Goal: Contribute content: Contribute content

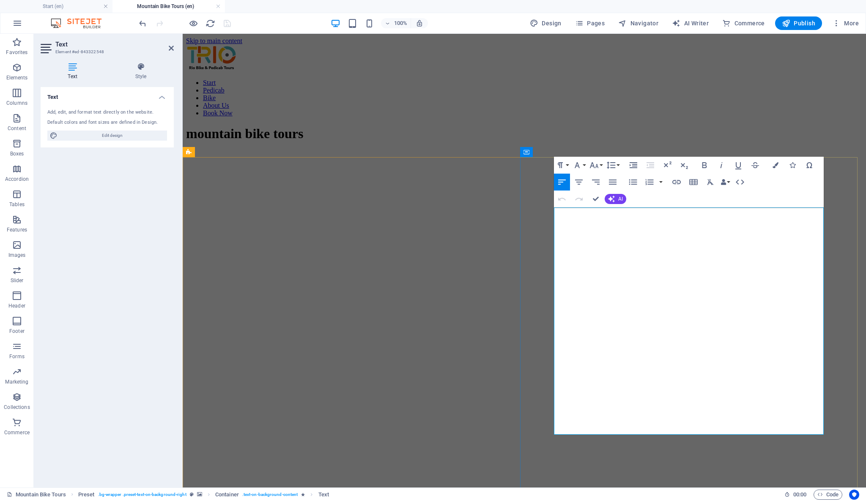
scroll to position [375, 0]
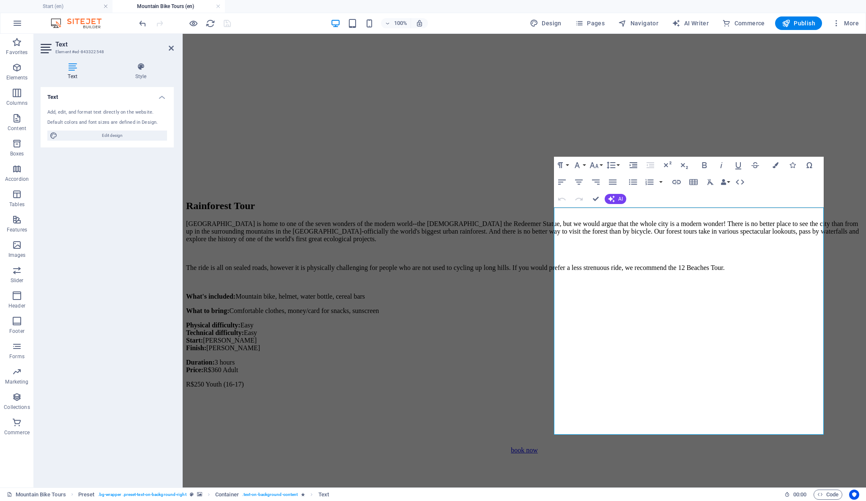
click at [426, 392] on figure at bounding box center [524, 392] width 676 height 0
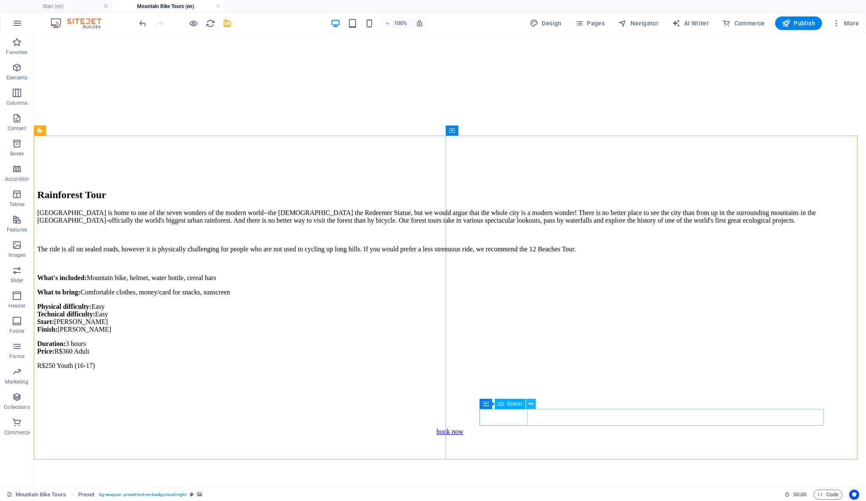
click at [532, 405] on icon at bounding box center [530, 404] width 5 height 9
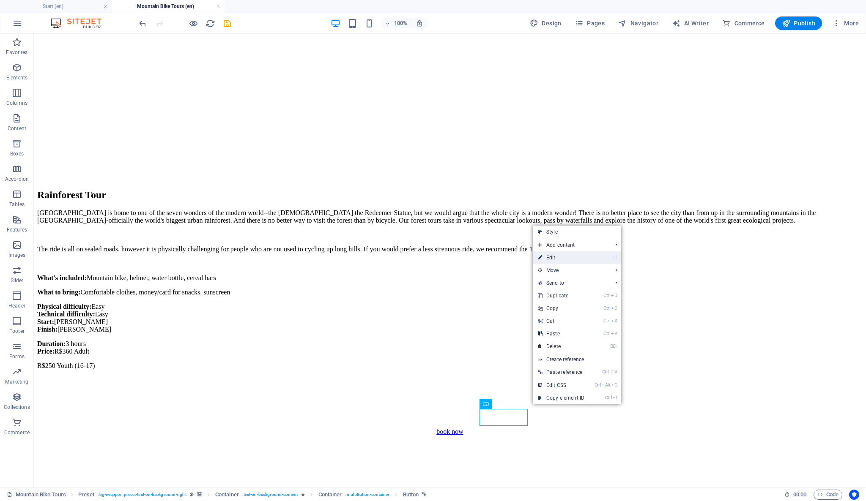
click at [582, 256] on link "⏎ Edit" at bounding box center [561, 257] width 57 height 13
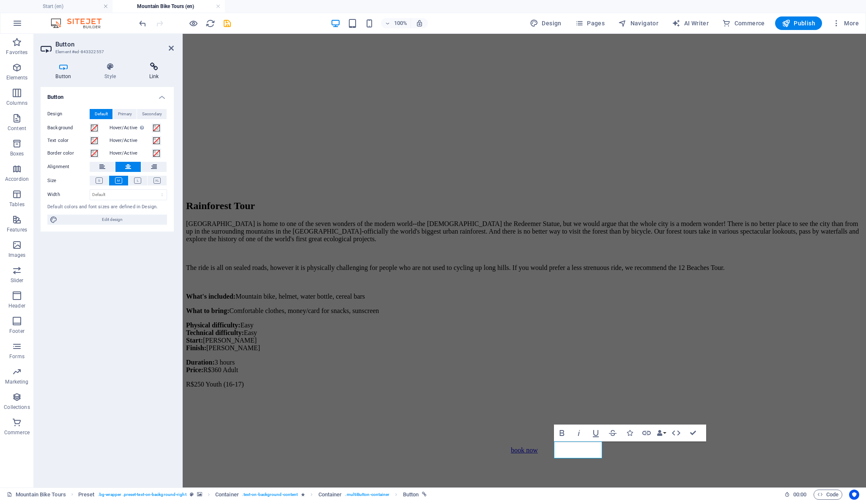
click at [155, 74] on h4 "Link" at bounding box center [154, 72] width 40 height 18
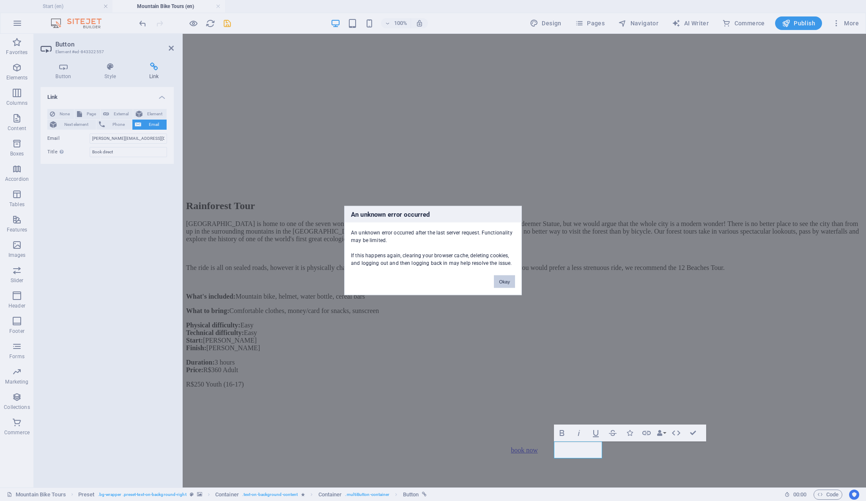
click at [503, 282] on button "Okay" at bounding box center [504, 282] width 21 height 13
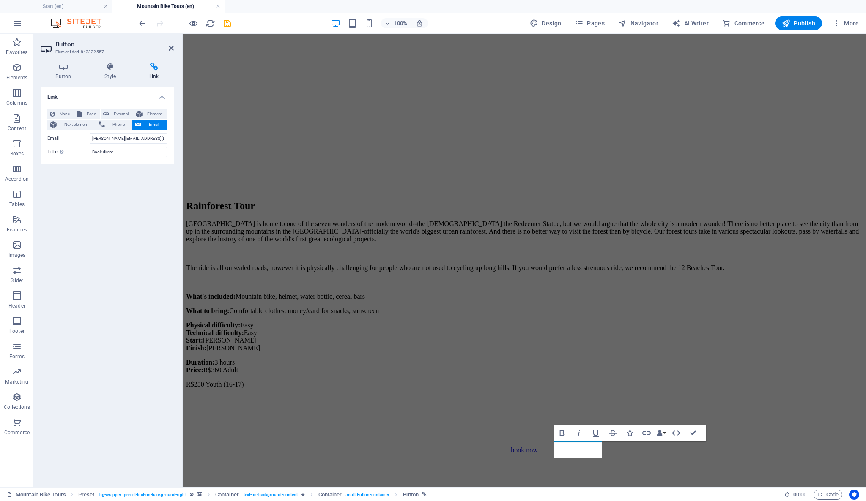
click at [155, 227] on div "Link None Page External Element Next element Phone Email Page Start -- Pedicab …" at bounding box center [107, 284] width 133 height 394
click at [419, 5] on ul "Start (en) Mountain Bike Tours (en)" at bounding box center [433, 6] width 866 height 13
click at [153, 71] on h4 "Link" at bounding box center [154, 72] width 40 height 18
click at [157, 71] on h4 "Link" at bounding box center [154, 72] width 40 height 18
click at [115, 111] on span "External" at bounding box center [121, 114] width 19 height 10
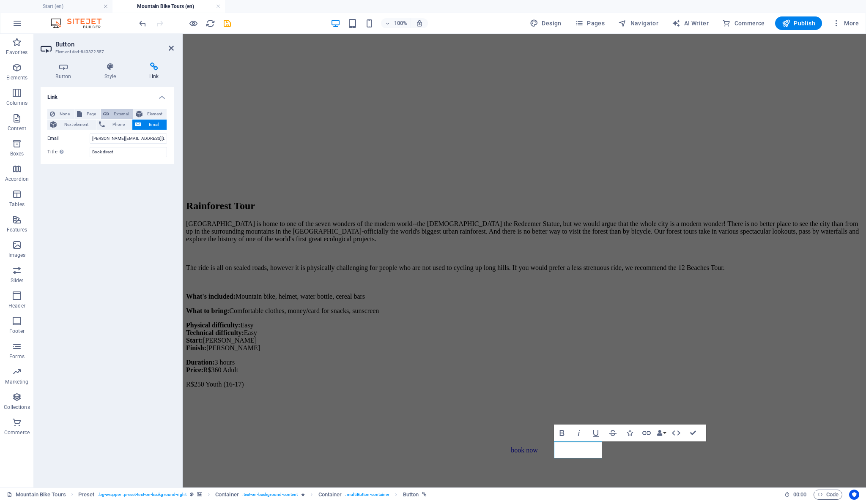
select select "blank"
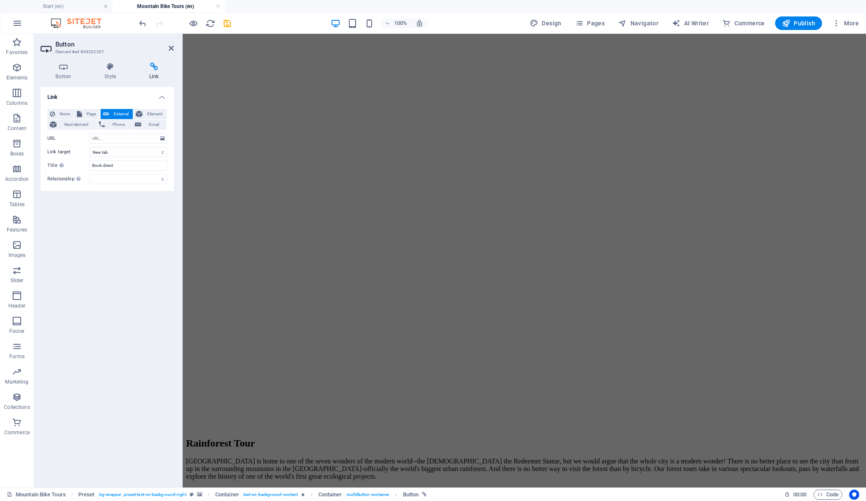
scroll to position [0, 0]
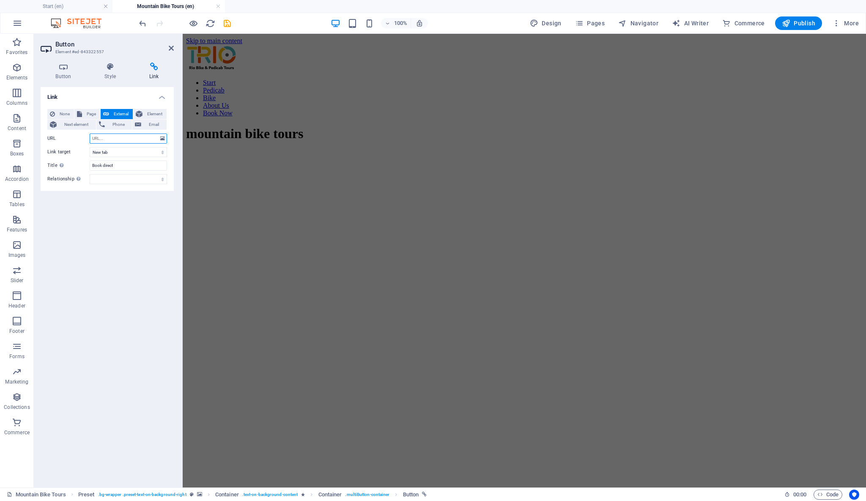
click at [116, 138] on input "URL" at bounding box center [128, 139] width 77 height 10
paste input "[URL][DOMAIN_NAME]"
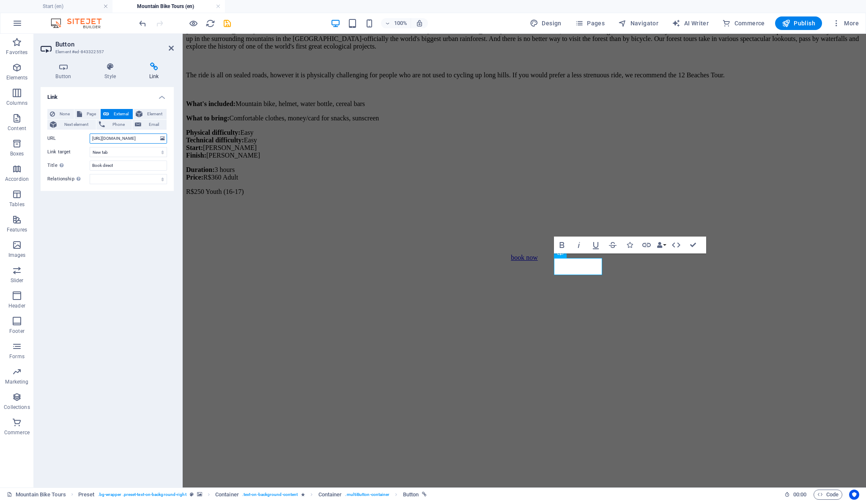
scroll to position [565, 0]
type input "[URL][DOMAIN_NAME]"
click at [123, 227] on div "Link None Page External Element Next element Phone Email Page Start -- Pedicab …" at bounding box center [107, 284] width 133 height 394
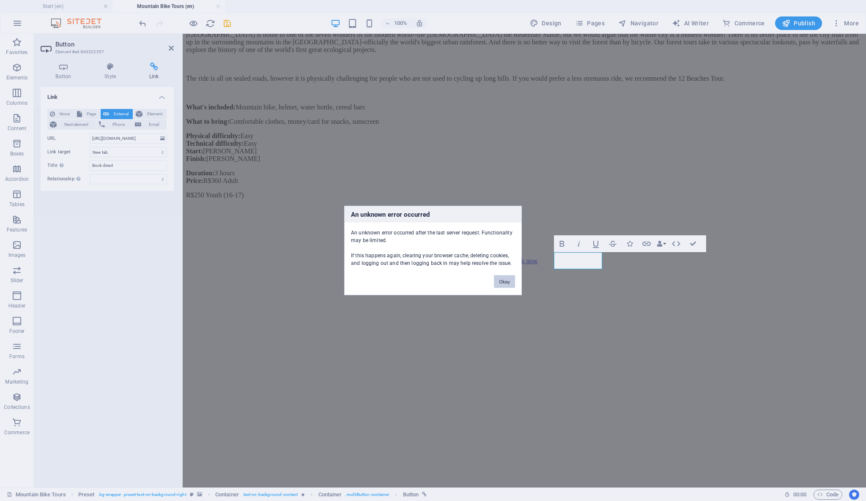
click at [511, 280] on button "Okay" at bounding box center [504, 282] width 21 height 13
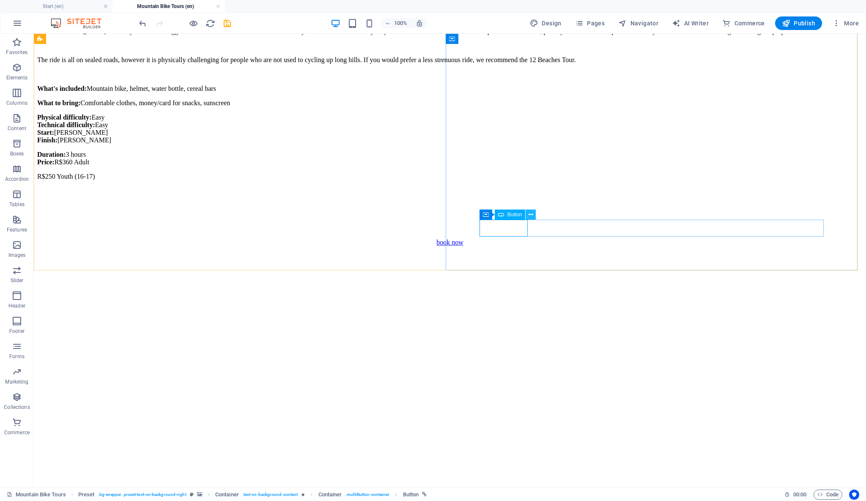
click at [533, 214] on icon at bounding box center [530, 214] width 5 height 9
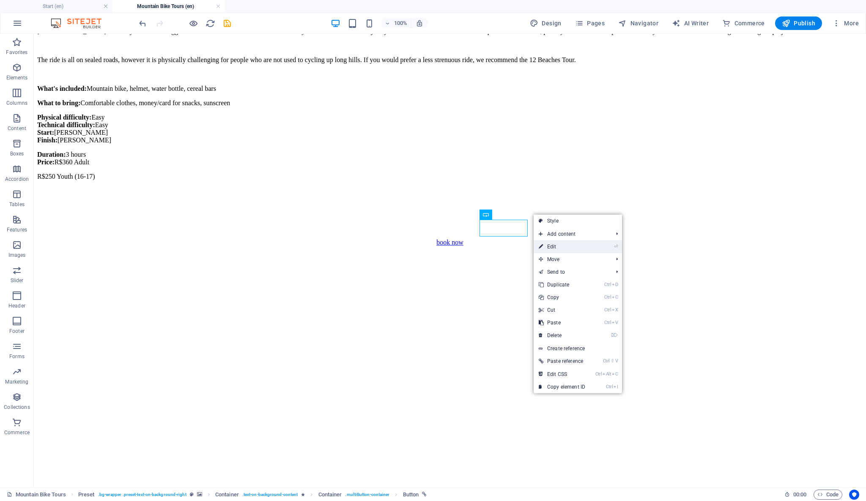
click at [572, 246] on link "⏎ Edit" at bounding box center [561, 246] width 57 height 13
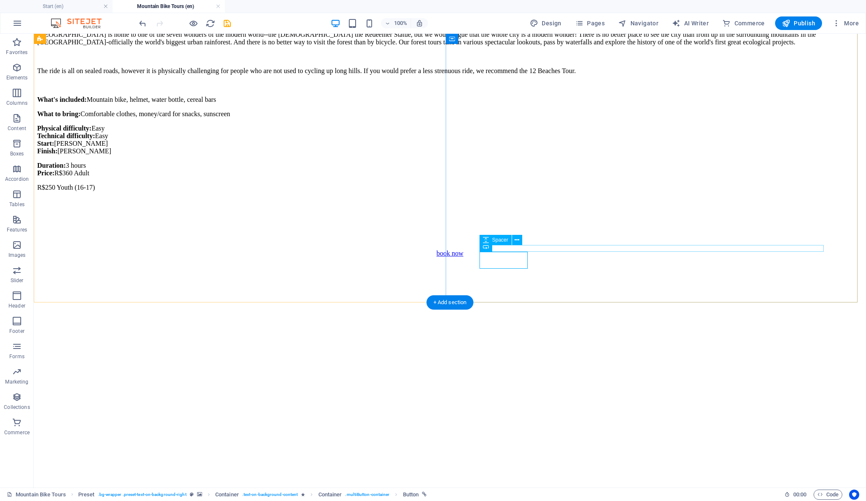
scroll to position [533, 0]
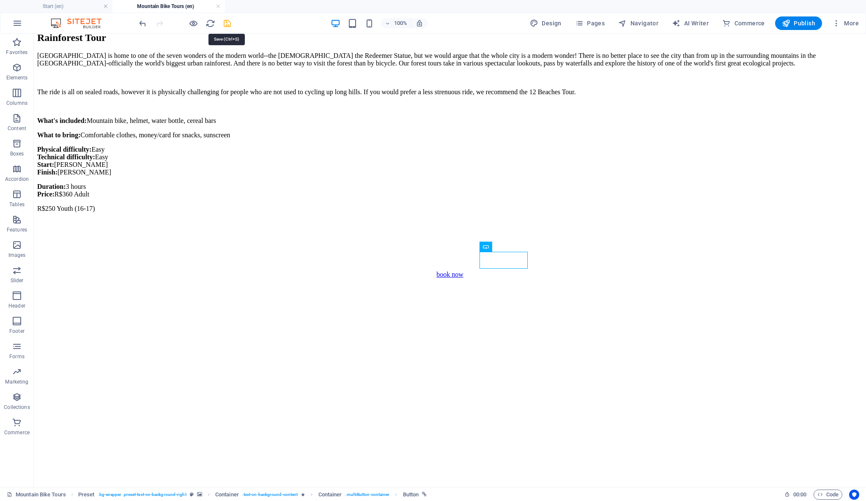
click at [229, 22] on icon "save" at bounding box center [227, 24] width 10 height 10
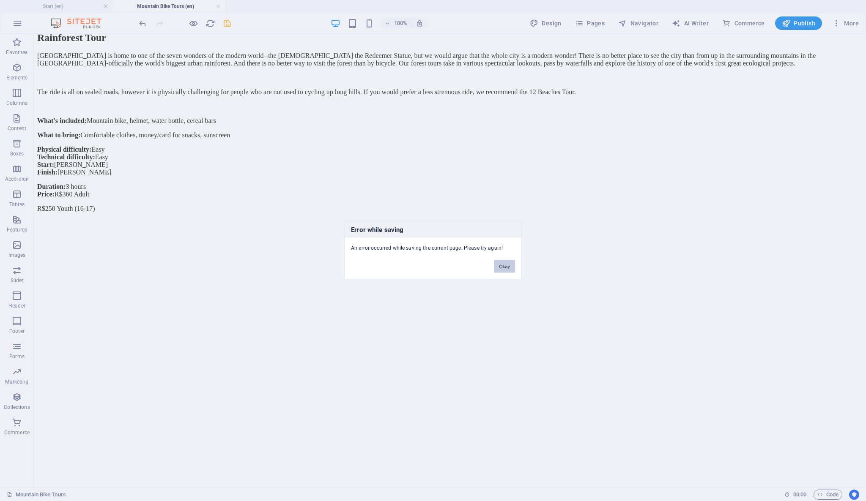
click at [504, 269] on button "Okay" at bounding box center [504, 266] width 21 height 13
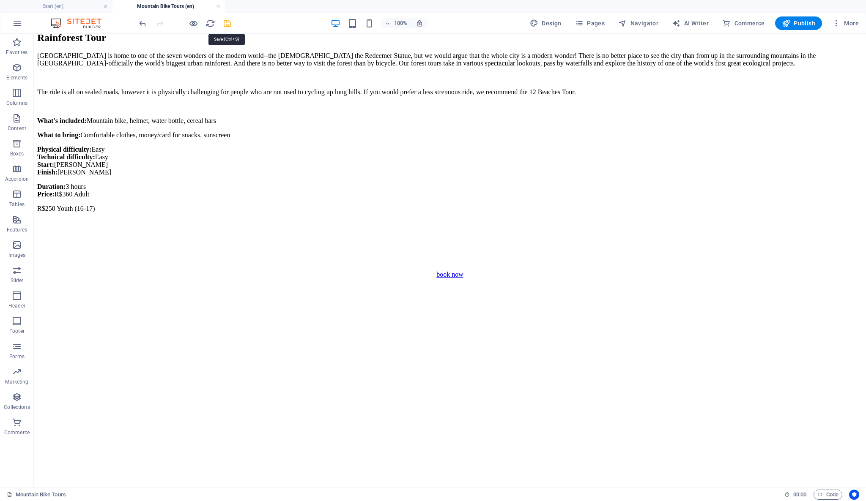
click at [226, 24] on icon "save" at bounding box center [227, 24] width 10 height 10
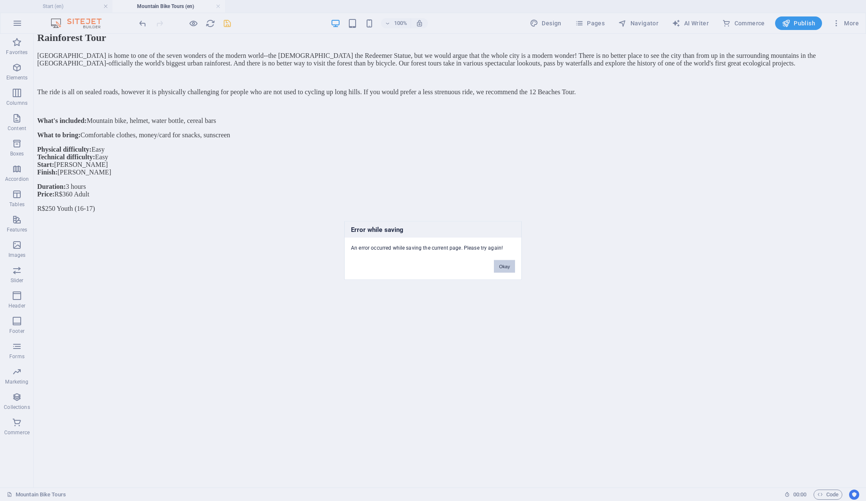
click at [506, 266] on button "Okay" at bounding box center [504, 266] width 21 height 13
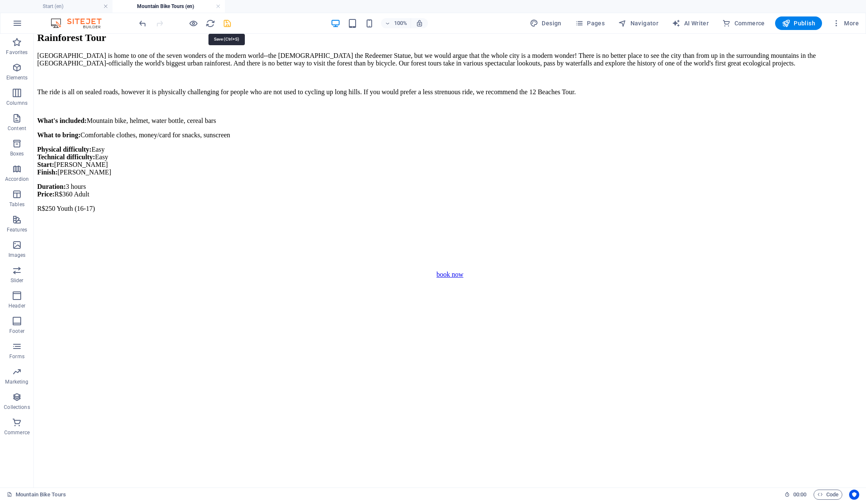
click at [226, 19] on icon "save" at bounding box center [227, 24] width 10 height 10
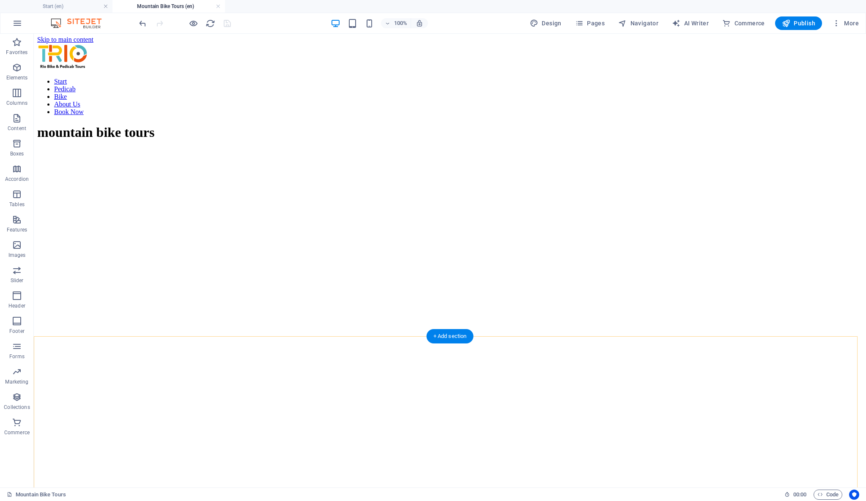
scroll to position [0, 0]
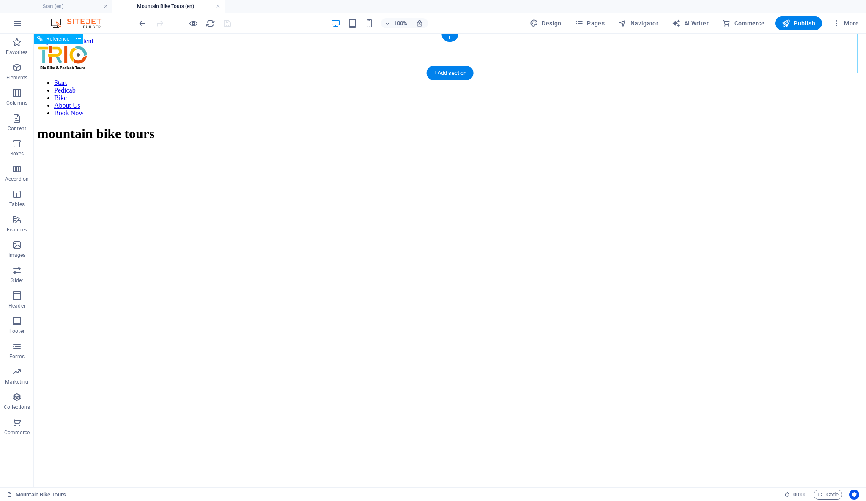
click at [611, 79] on nav "Start Pedicab Bike About Us Book Now" at bounding box center [449, 98] width 825 height 38
click at [612, 79] on nav "Start Pedicab Bike About Us Book Now" at bounding box center [449, 98] width 825 height 38
click at [597, 24] on span "Pages" at bounding box center [590, 23] width 30 height 8
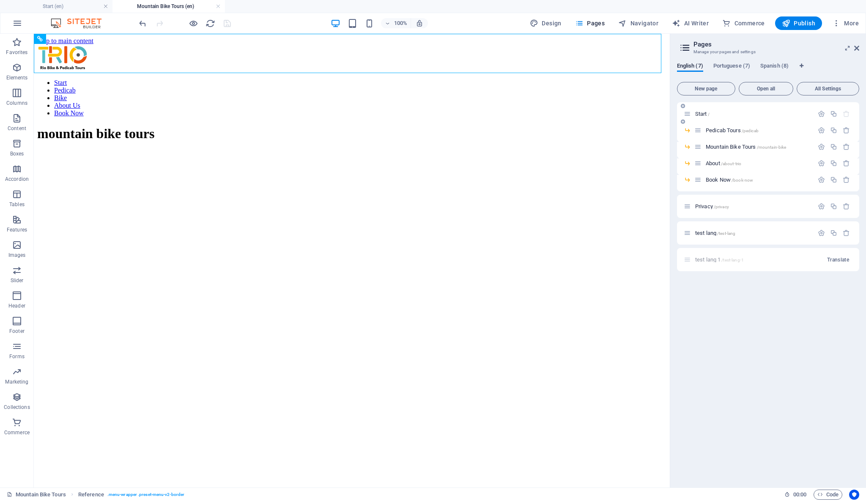
click at [697, 112] on span "Start /" at bounding box center [702, 114] width 14 height 6
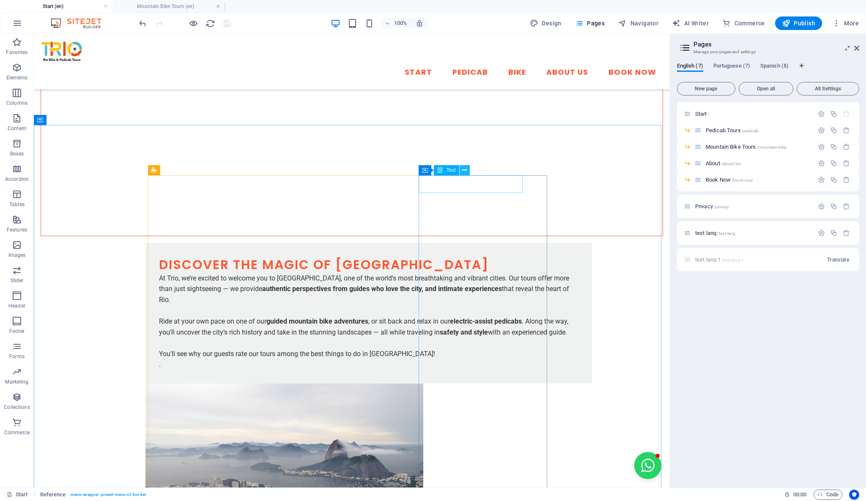
click at [464, 171] on icon at bounding box center [464, 170] width 5 height 9
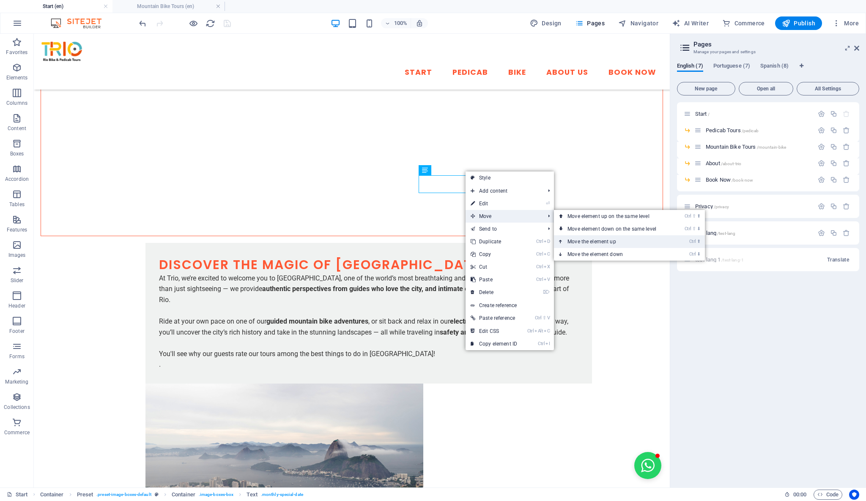
click at [592, 243] on link "Ctrl ⬆ Move the element up" at bounding box center [613, 241] width 119 height 13
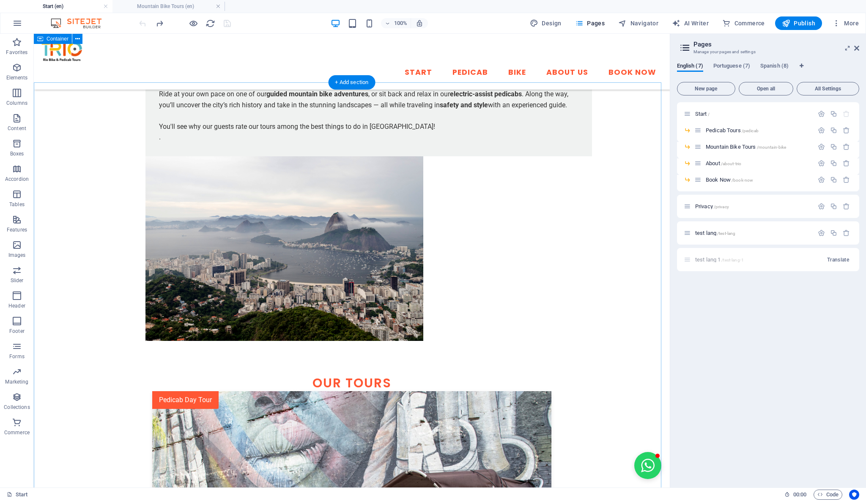
scroll to position [533, 0]
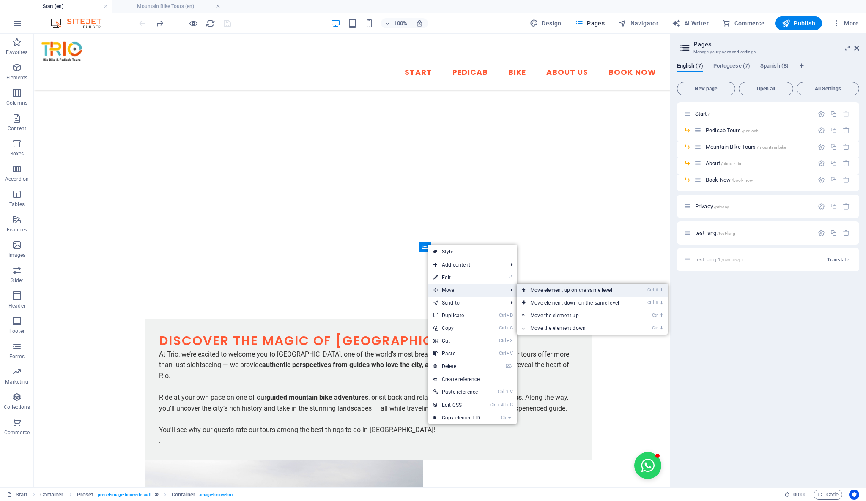
click at [527, 289] on link "Ctrl ⇧ ⬆ Move element up on the same level" at bounding box center [575, 290] width 119 height 13
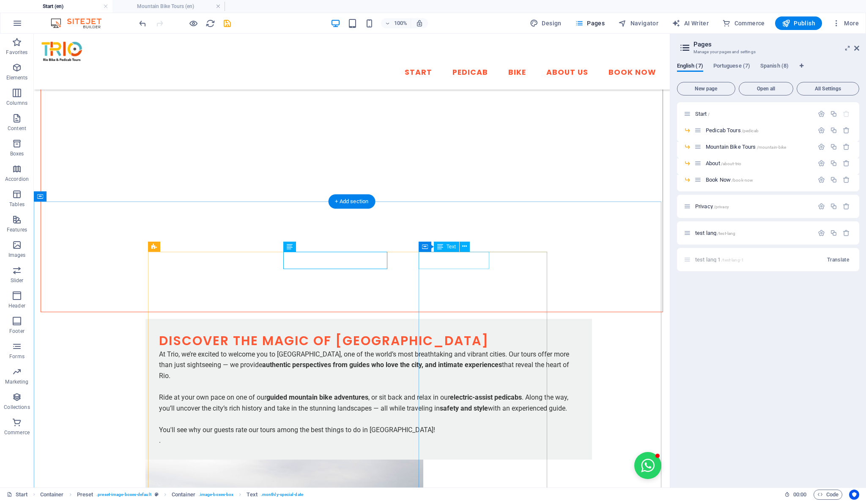
drag, startPoint x: 451, startPoint y: 258, endPoint x: 305, endPoint y: 258, distance: 146.2
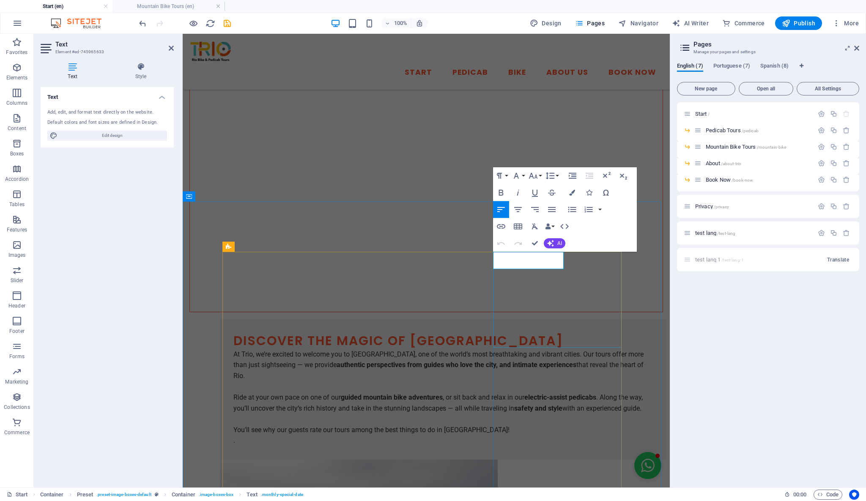
drag, startPoint x: 499, startPoint y: 259, endPoint x: 570, endPoint y: 257, distance: 70.6
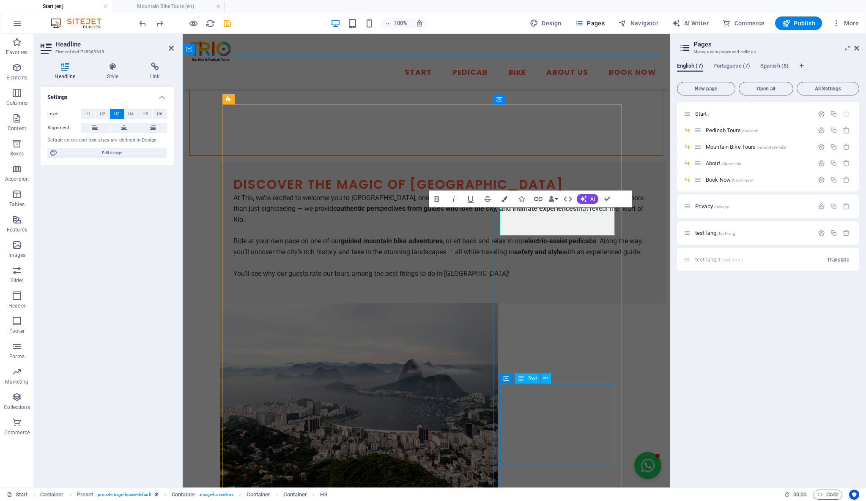
scroll to position [720, 0]
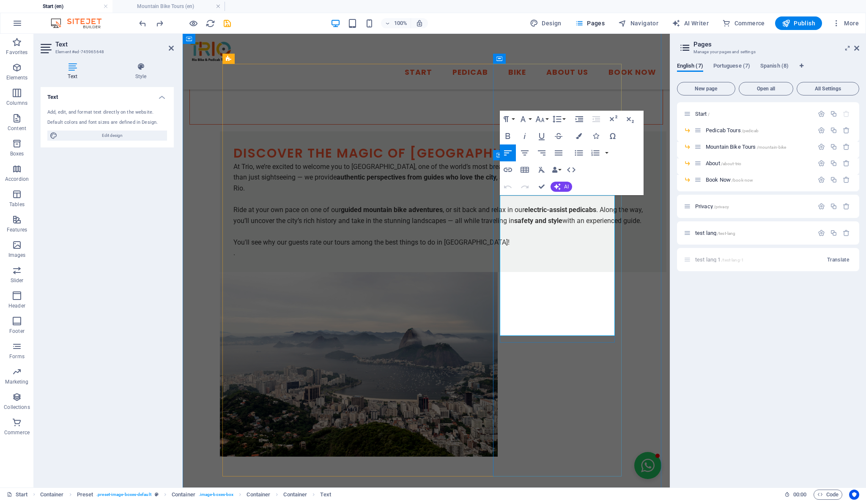
drag, startPoint x: 571, startPoint y: 300, endPoint x: 485, endPoint y: 197, distance: 134.7
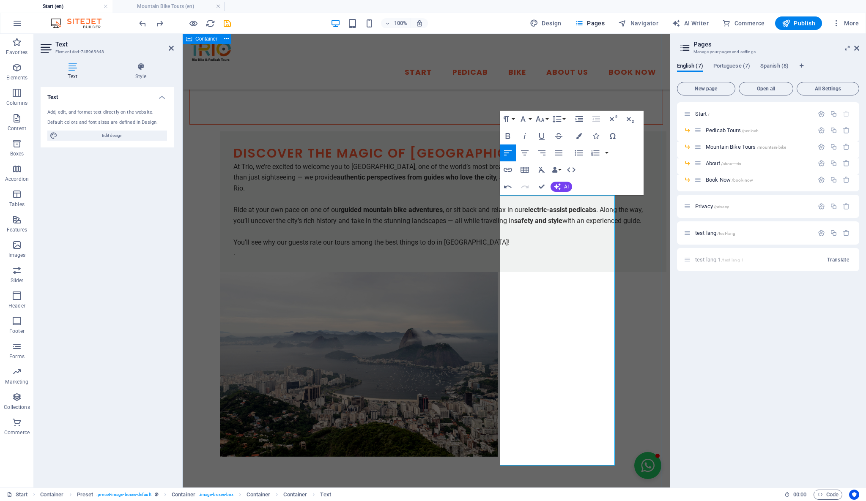
scroll to position [5037, 1]
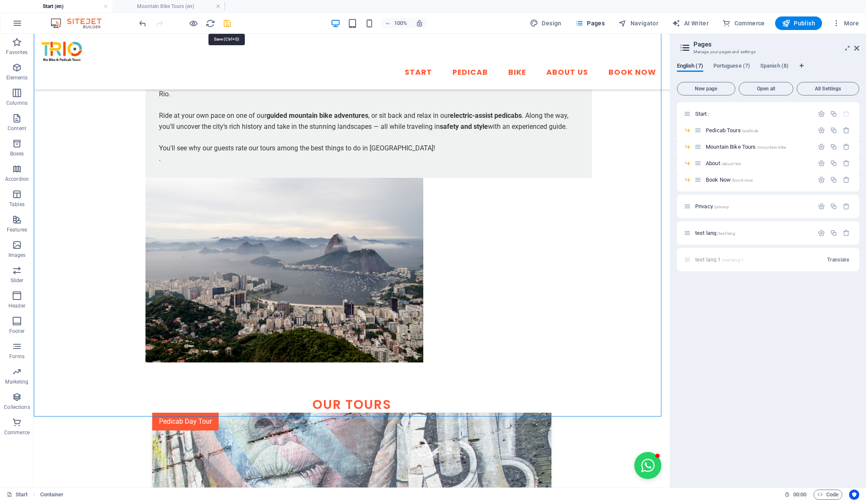
click at [228, 19] on icon "save" at bounding box center [227, 24] width 10 height 10
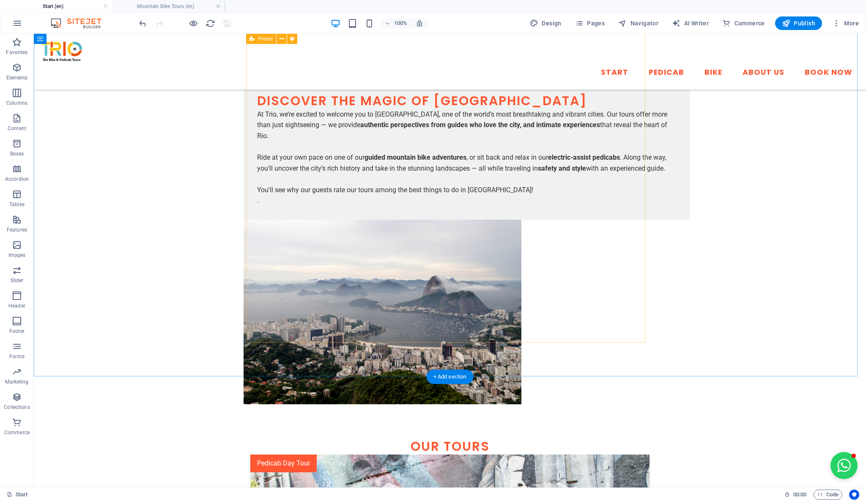
scroll to position [626, 0]
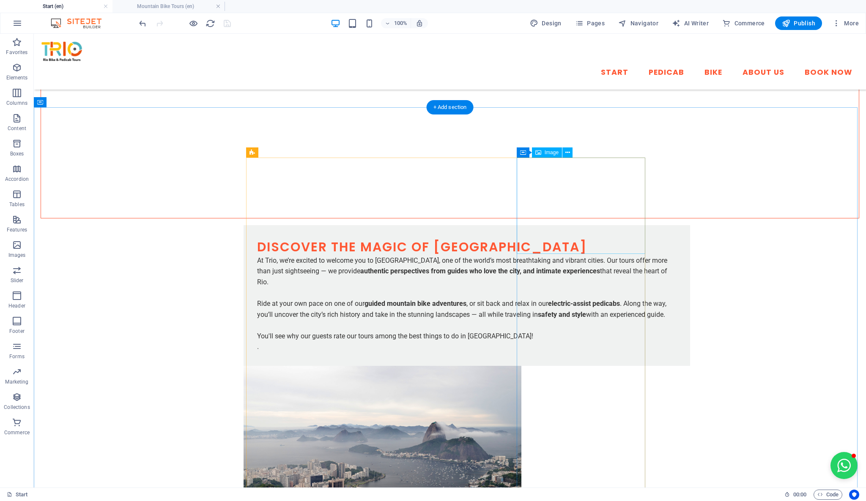
select select "%"
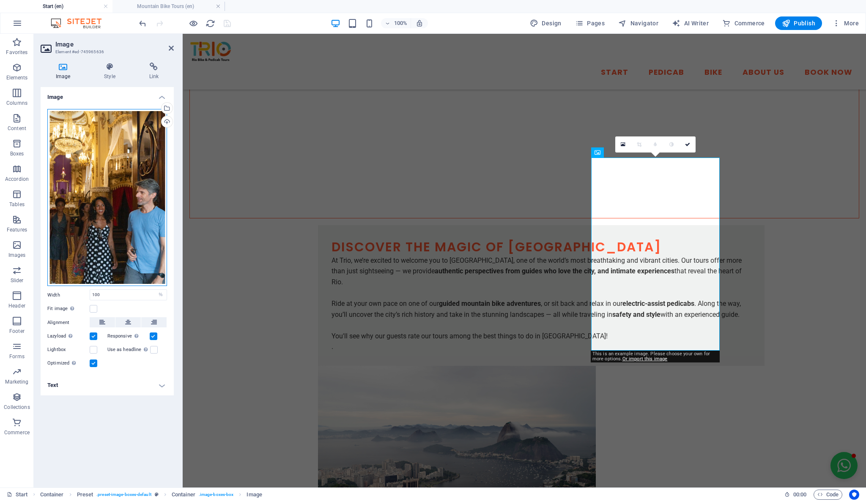
click at [82, 174] on div "Drag files here, click to choose files or select files from Files or our free s…" at bounding box center [107, 198] width 120 height 178
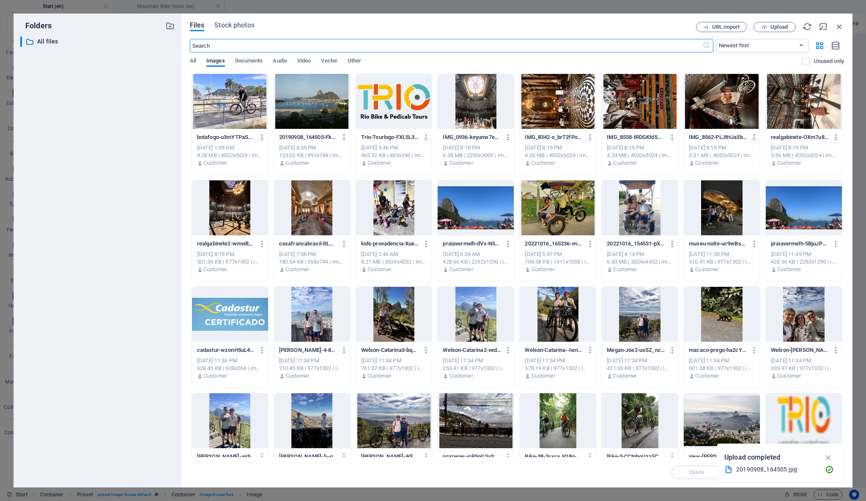
click at [239, 103] on div at bounding box center [230, 101] width 76 height 55
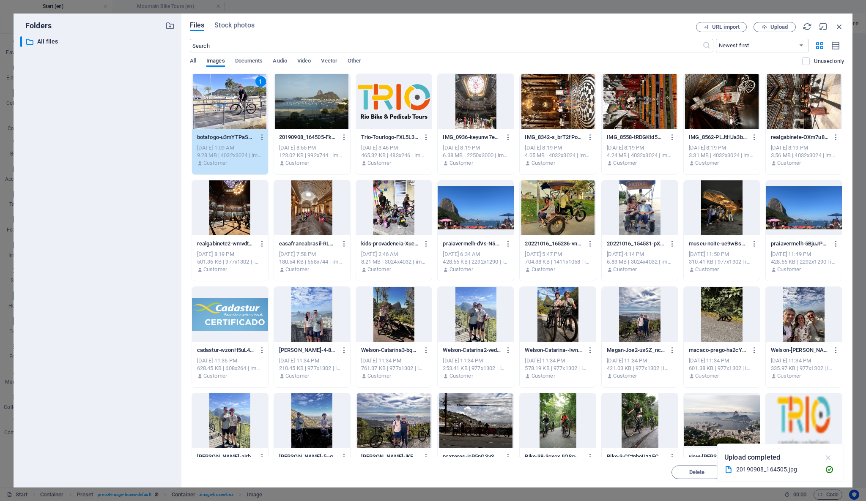
click at [829, 456] on icon "button" at bounding box center [828, 457] width 10 height 9
drag, startPoint x: 823, startPoint y: 472, endPoint x: 642, endPoint y: 438, distance: 184.9
click at [823, 472] on span "Insert" at bounding box center [818, 472] width 15 height 5
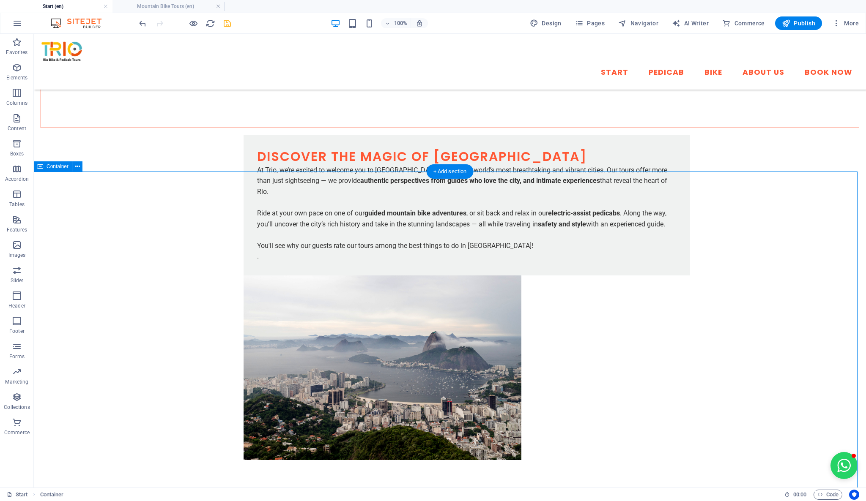
scroll to position [720, 0]
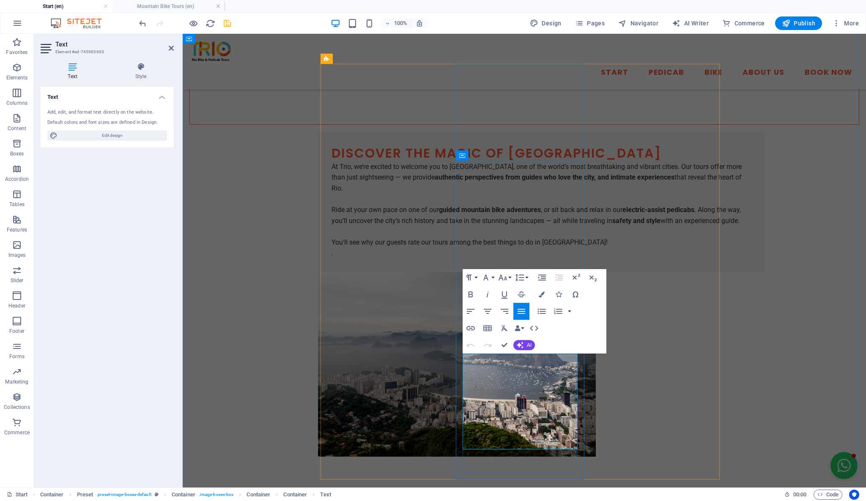
drag, startPoint x: 492, startPoint y: 430, endPoint x: 554, endPoint y: 432, distance: 61.3
copy p "Starts 7:30am & 2pm"
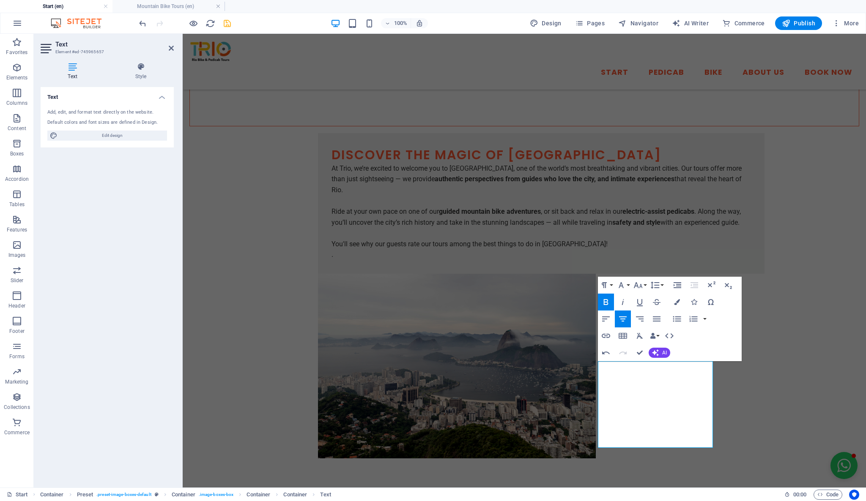
click at [606, 303] on icon "button" at bounding box center [605, 302] width 5 height 6
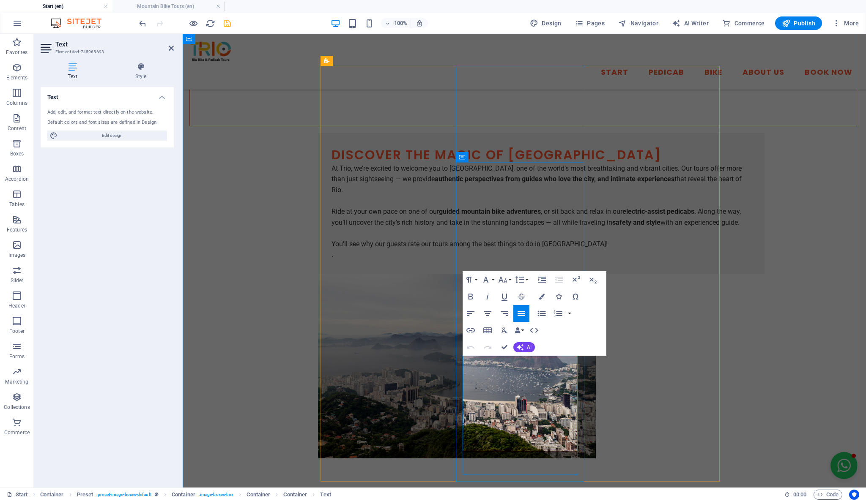
drag, startPoint x: 489, startPoint y: 426, endPoint x: 559, endPoint y: 434, distance: 70.2
copy p "Starts 7:30am & 2pm"
drag, startPoint x: 633, startPoint y: 438, endPoint x: 781, endPoint y: 438, distance: 147.5
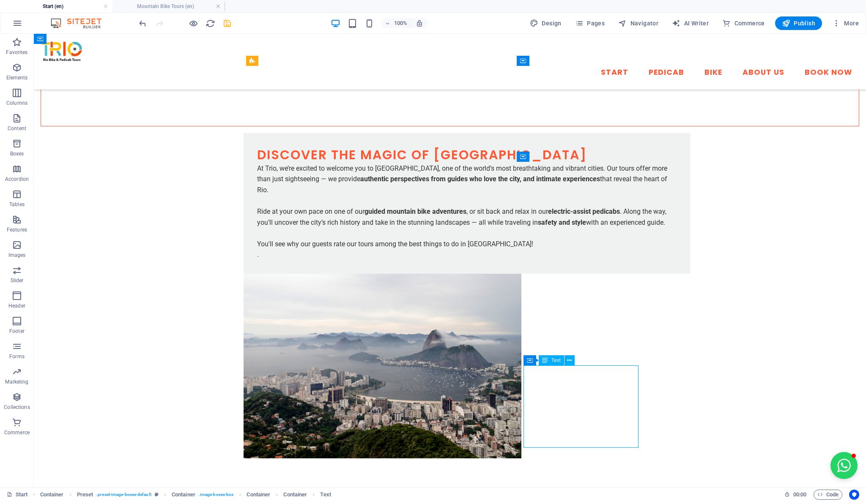
drag, startPoint x: 598, startPoint y: 430, endPoint x: 448, endPoint y: 430, distance: 150.0
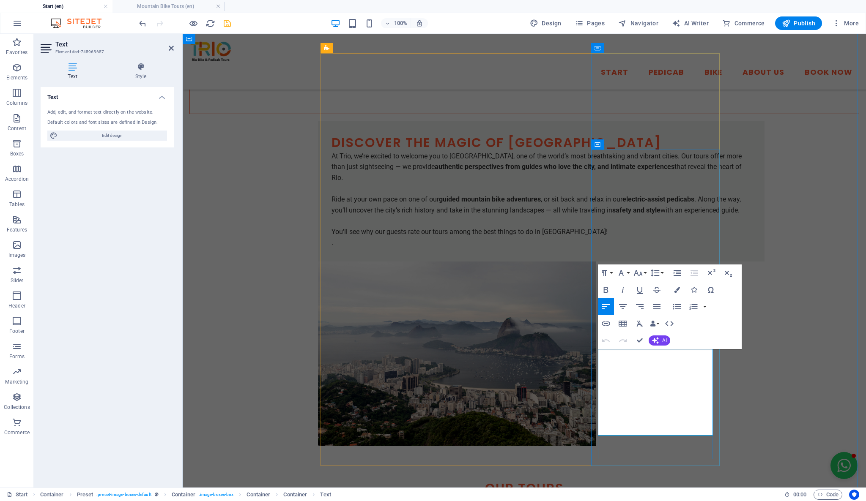
drag, startPoint x: 615, startPoint y: 411, endPoint x: 697, endPoint y: 414, distance: 81.6
click at [608, 289] on icon "button" at bounding box center [606, 290] width 10 height 10
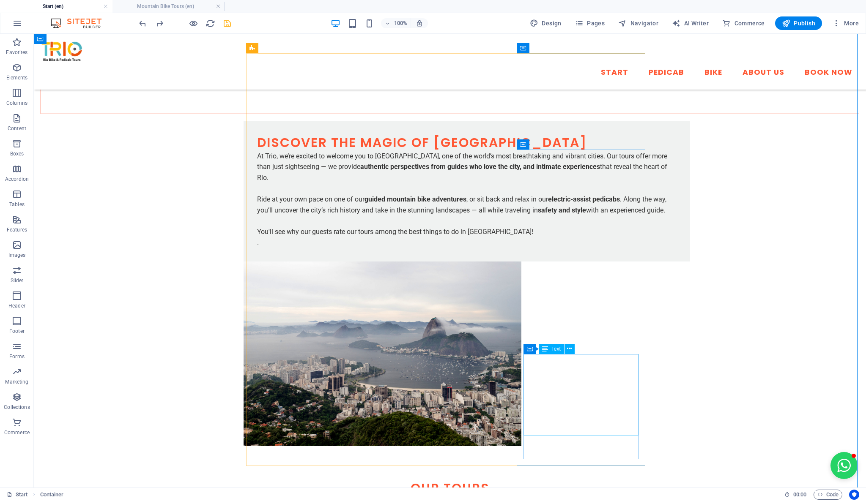
scroll to position [734, 0]
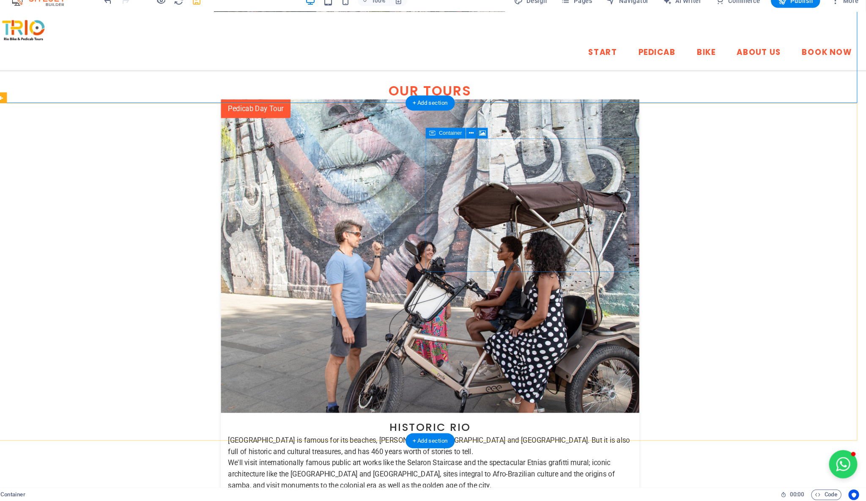
scroll to position [0, 0]
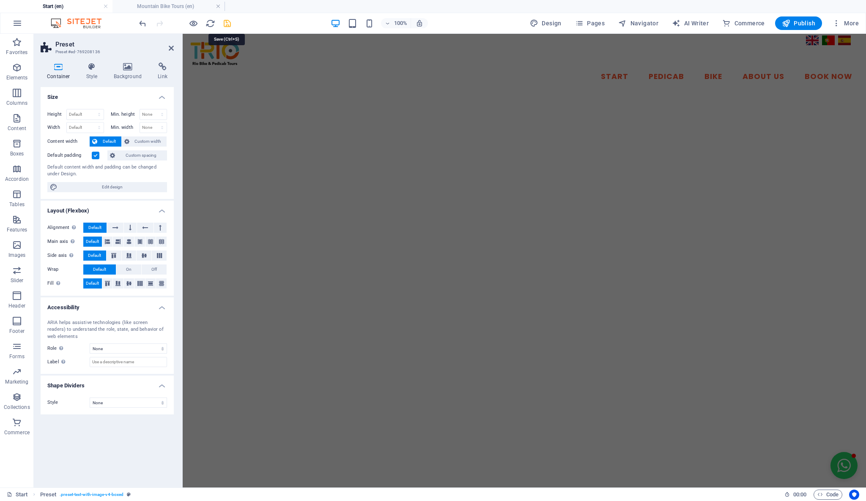
click at [227, 25] on icon "save" at bounding box center [227, 24] width 10 height 10
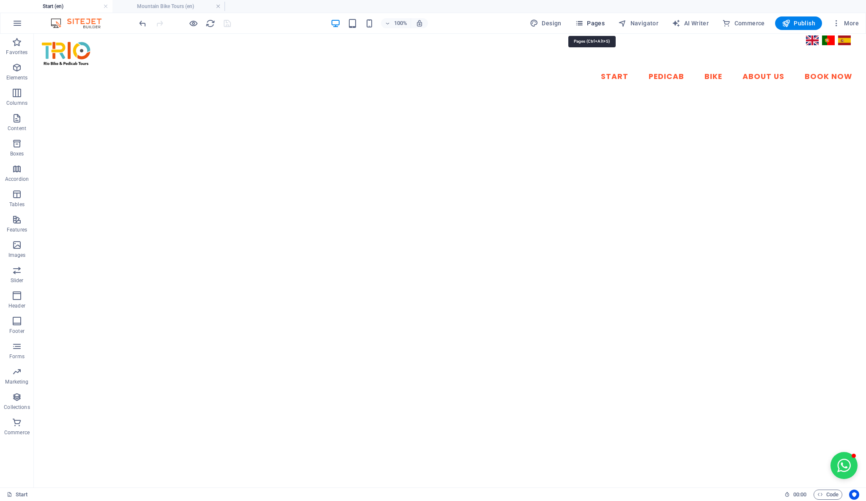
click at [590, 22] on span "Pages" at bounding box center [590, 23] width 30 height 8
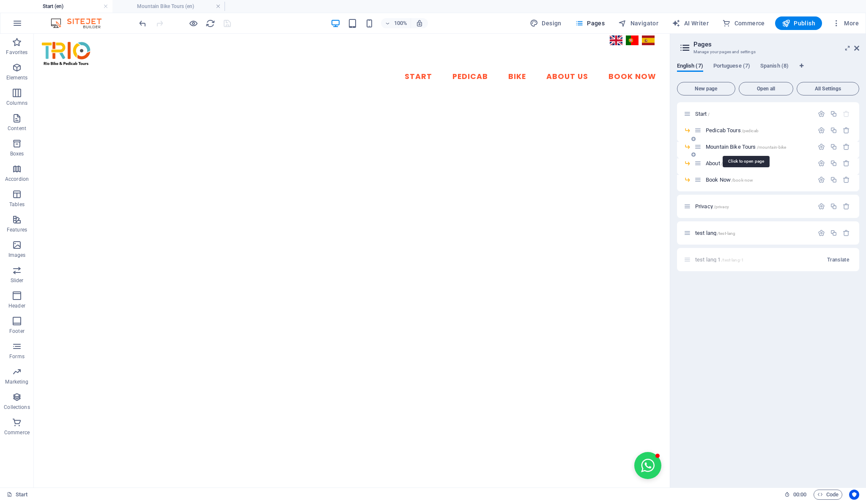
click at [745, 146] on span "Mountain Bike Tours /mountain-bike" at bounding box center [745, 147] width 81 height 6
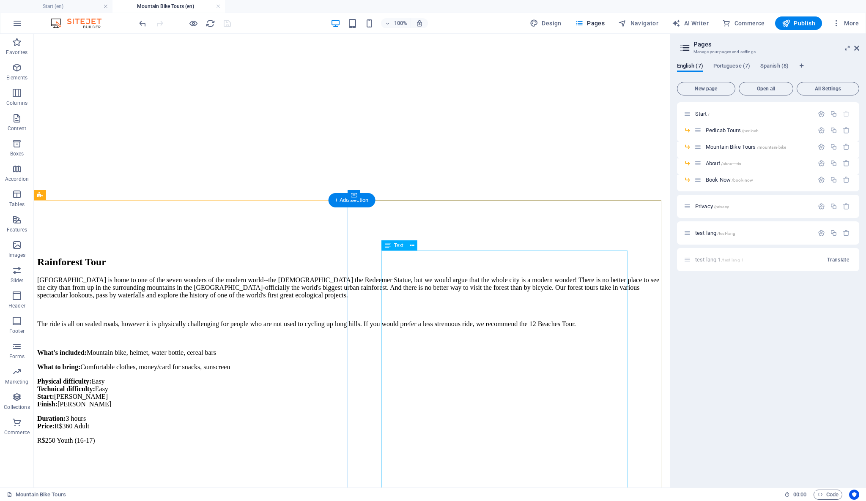
scroll to position [375, 0]
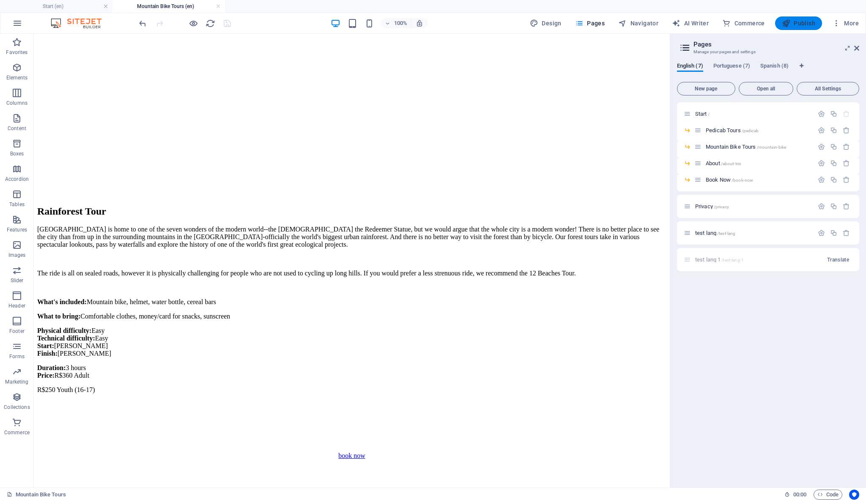
click at [797, 22] on span "Publish" at bounding box center [797, 23] width 33 height 8
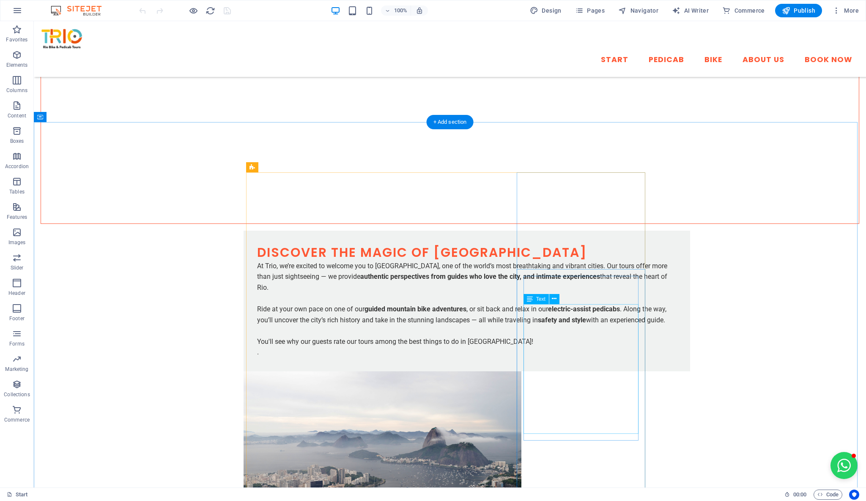
scroll to position [669, 0]
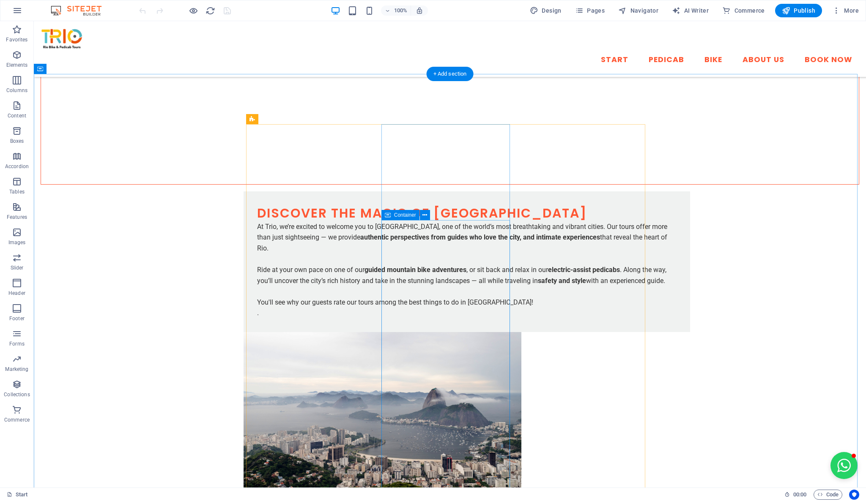
scroll to position [754, 0]
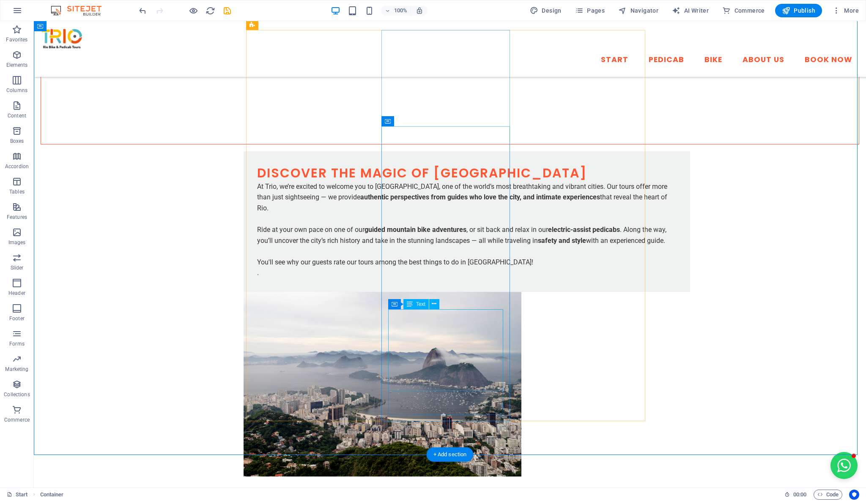
scroll to position [660, 0]
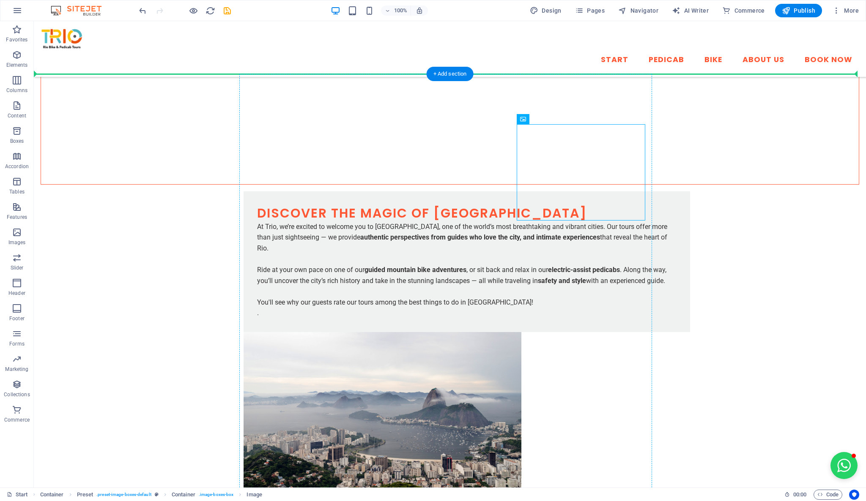
drag, startPoint x: 628, startPoint y: 175, endPoint x: 376, endPoint y: 180, distance: 252.4
drag, startPoint x: 562, startPoint y: 139, endPoint x: 407, endPoint y: 131, distance: 155.7
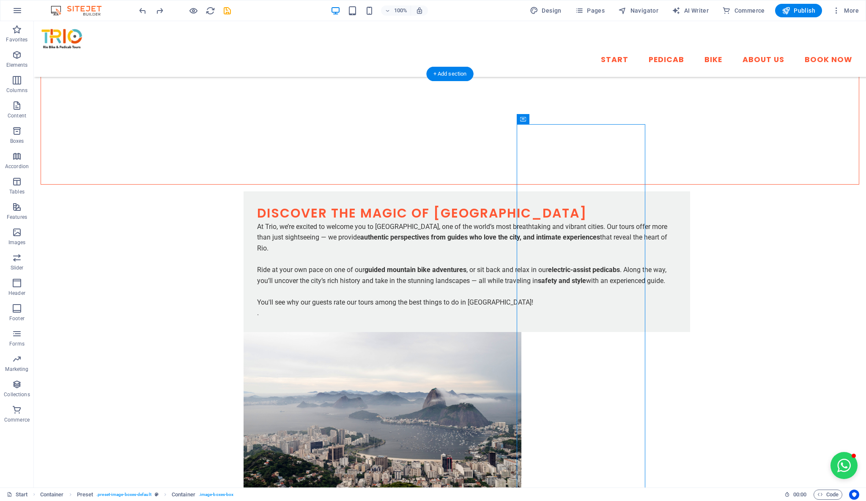
drag, startPoint x: 557, startPoint y: 139, endPoint x: 380, endPoint y: 129, distance: 178.2
drag, startPoint x: 557, startPoint y: 142, endPoint x: 379, endPoint y: 192, distance: 185.7
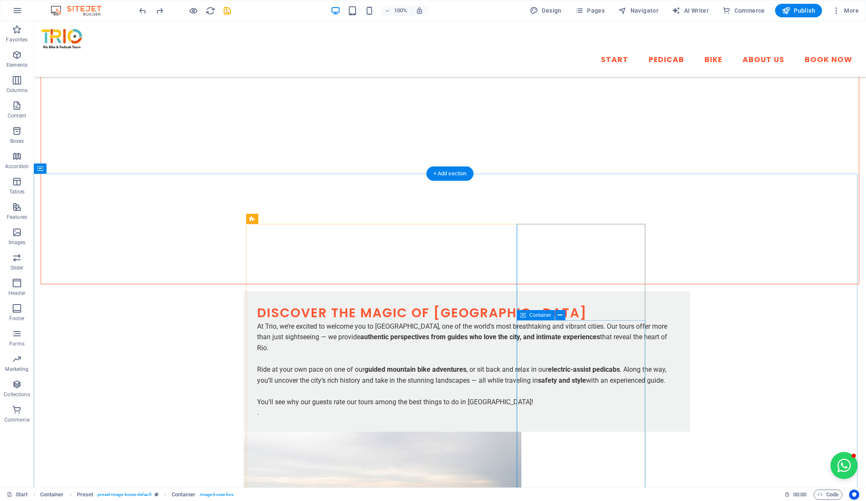
scroll to position [562, 0]
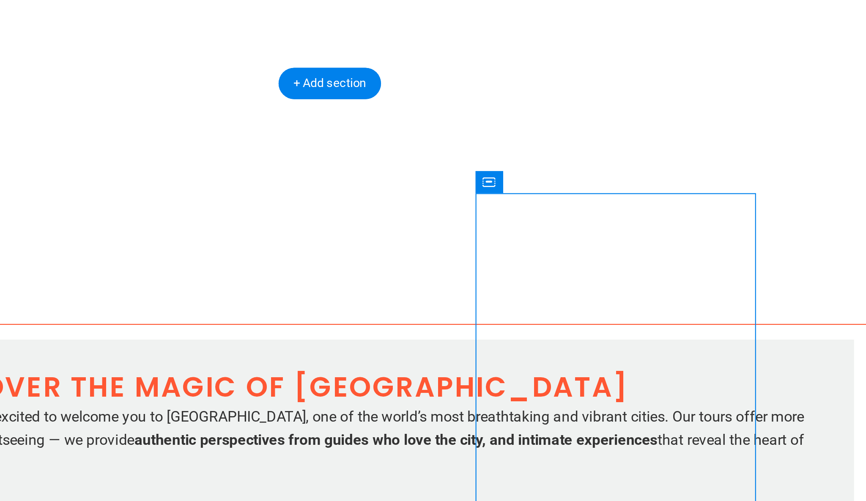
drag, startPoint x: -56, startPoint y: -27, endPoint x: -94, endPoint y: -32, distance: 37.9
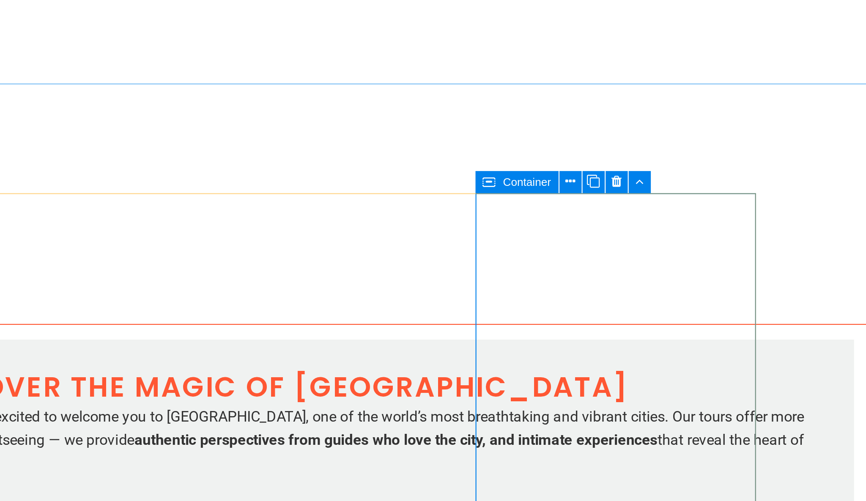
click at [527, 219] on div "Container" at bounding box center [535, 217] width 38 height 10
click at [560, 219] on icon at bounding box center [559, 217] width 5 height 9
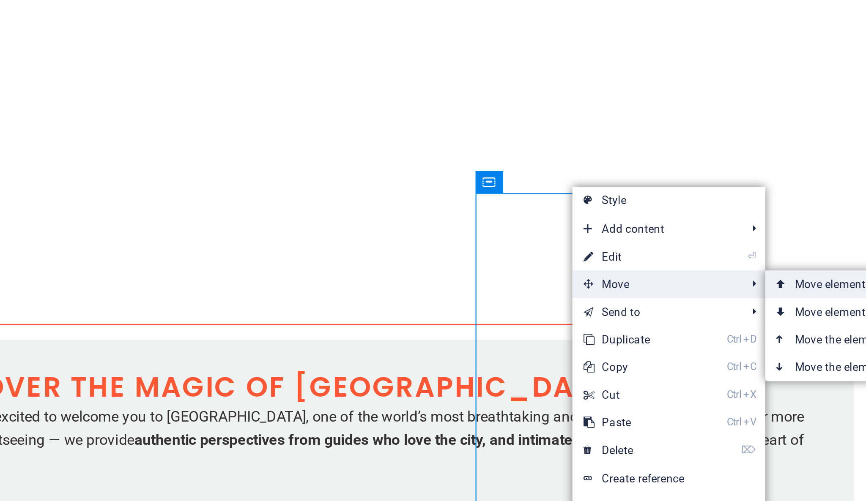
click at [664, 268] on link "Ctrl ⇧ ⬆ Move element up on the same level" at bounding box center [708, 264] width 119 height 13
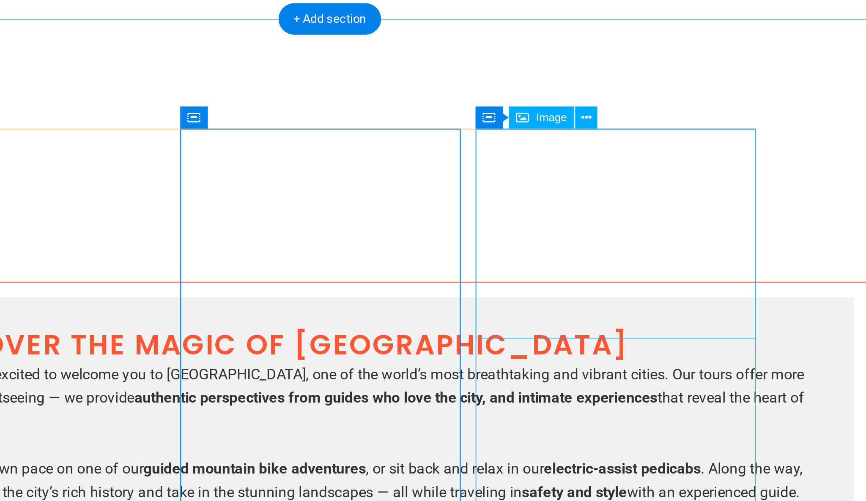
scroll to position [605, 0]
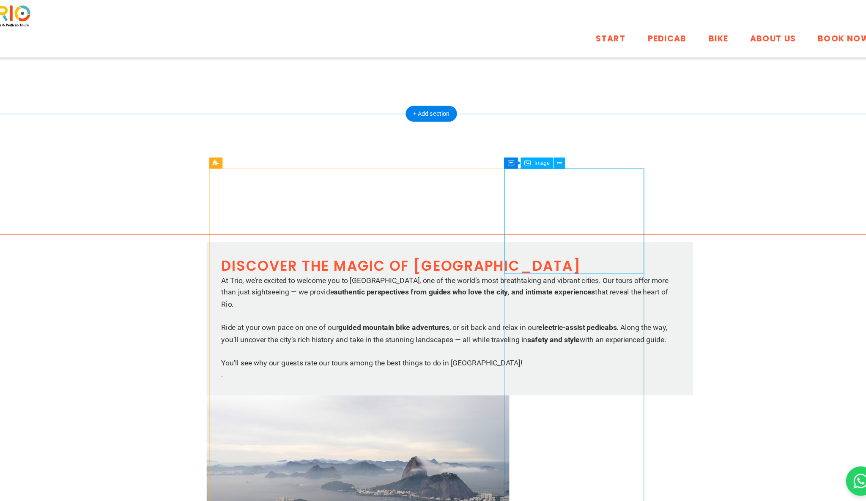
select select "%"
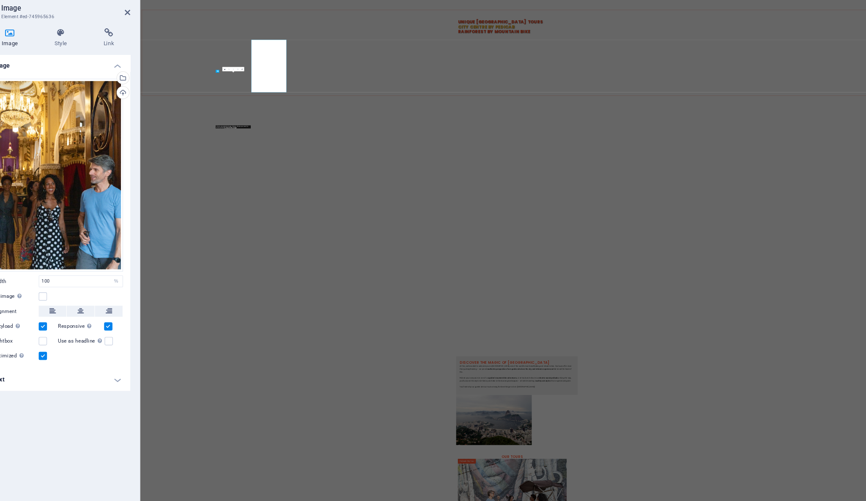
scroll to position [610, 0]
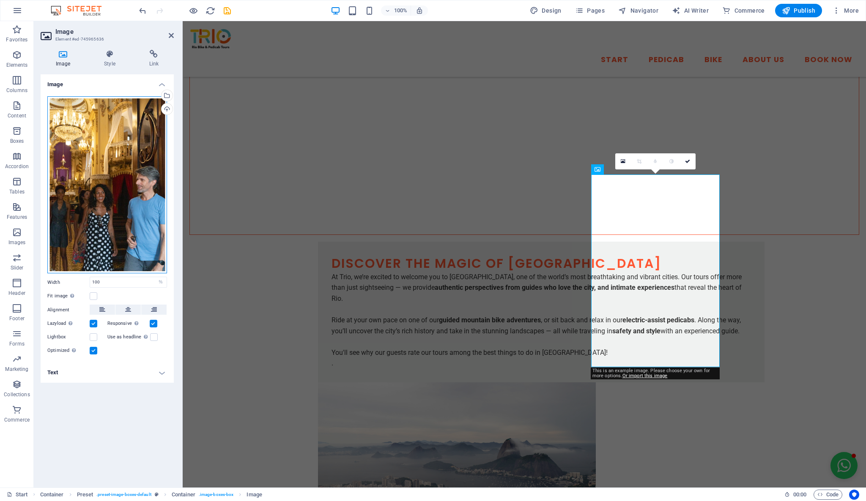
click at [125, 172] on div "Drag files here, click to choose files or select files from Files or our free s…" at bounding box center [107, 185] width 120 height 178
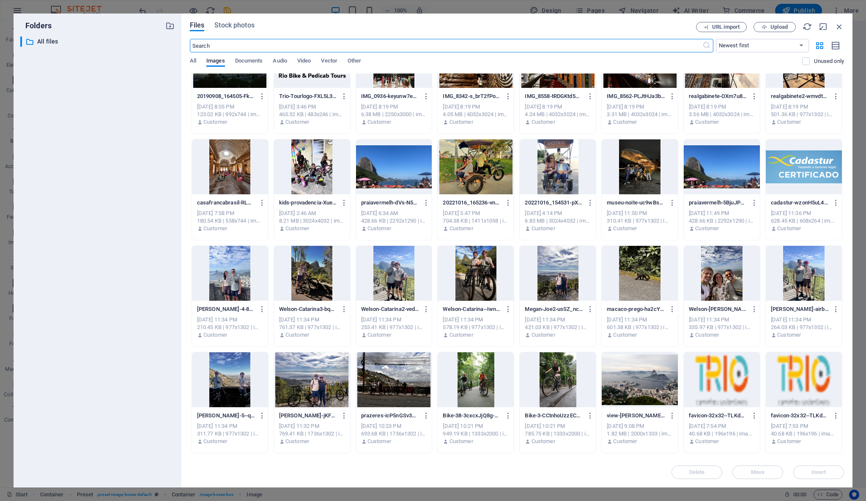
scroll to position [0, 0]
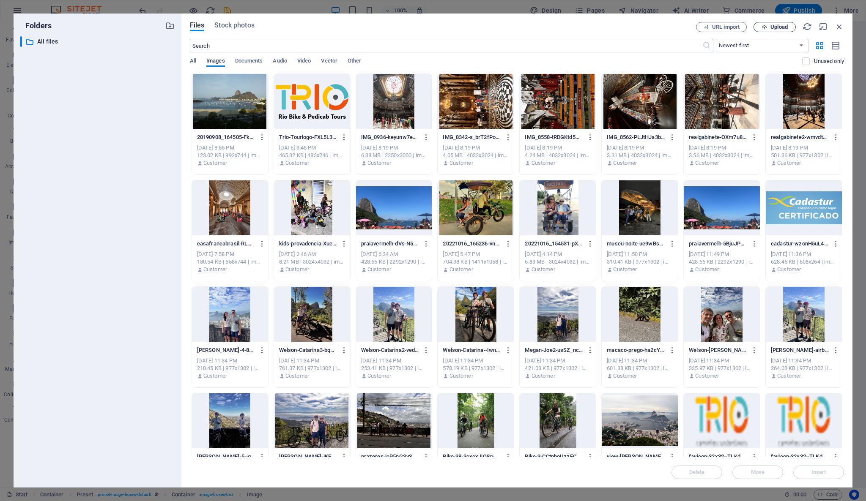
click at [773, 26] on span "Upload" at bounding box center [778, 27] width 17 height 5
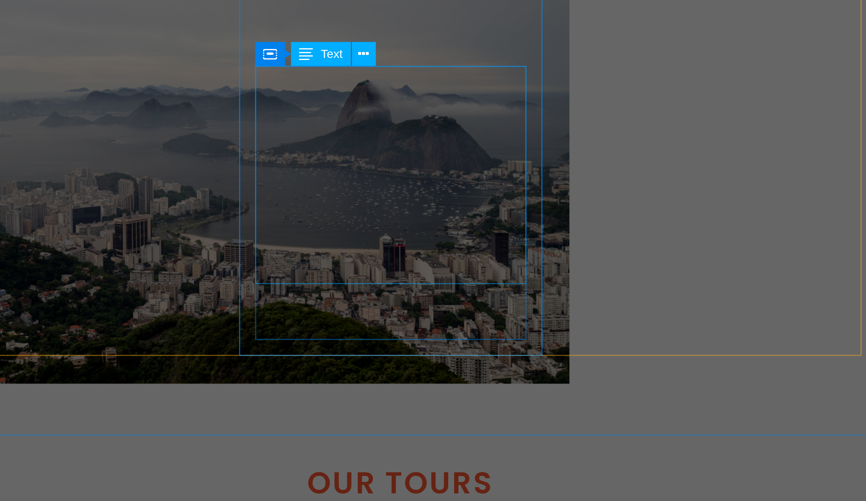
scroll to position [789, 0]
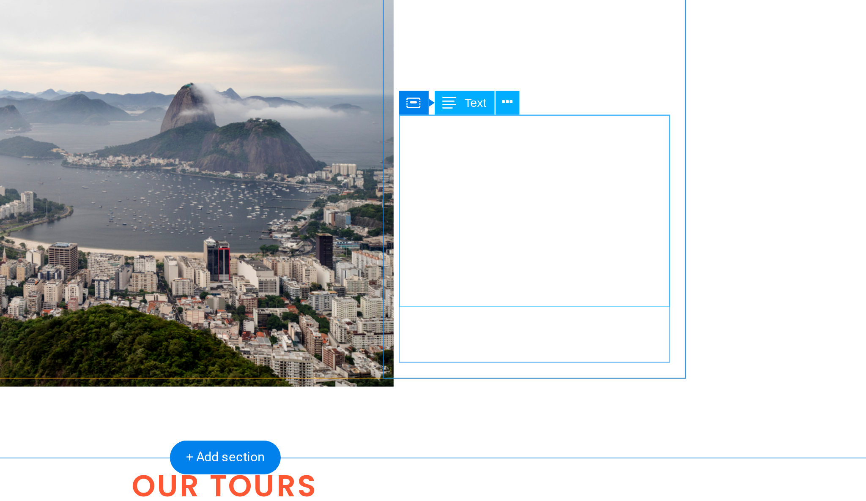
scroll to position [778, 0]
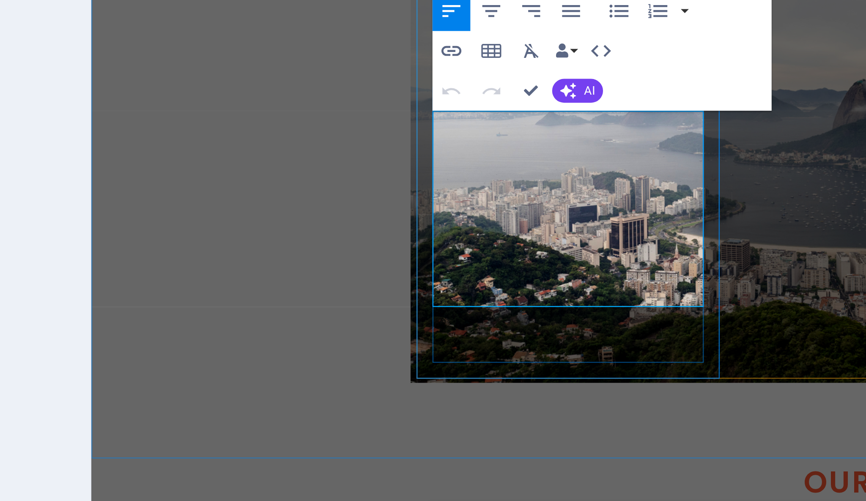
click at [320, 353] on p "Starts 9am & 2pm" at bounding box center [432, 358] width 384 height 11
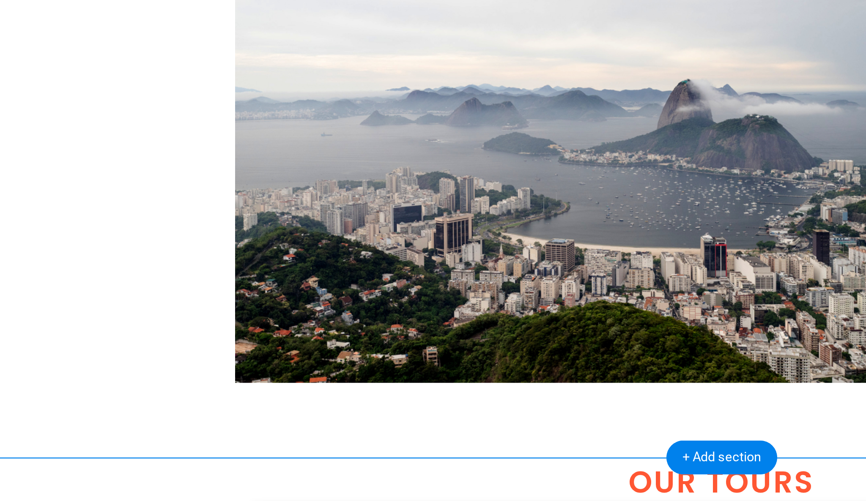
drag, startPoint x: 174, startPoint y: -120, endPoint x: 151, endPoint y: -121, distance: 22.9
drag, startPoint x: 151, startPoint y: -121, endPoint x: 107, endPoint y: -123, distance: 44.0
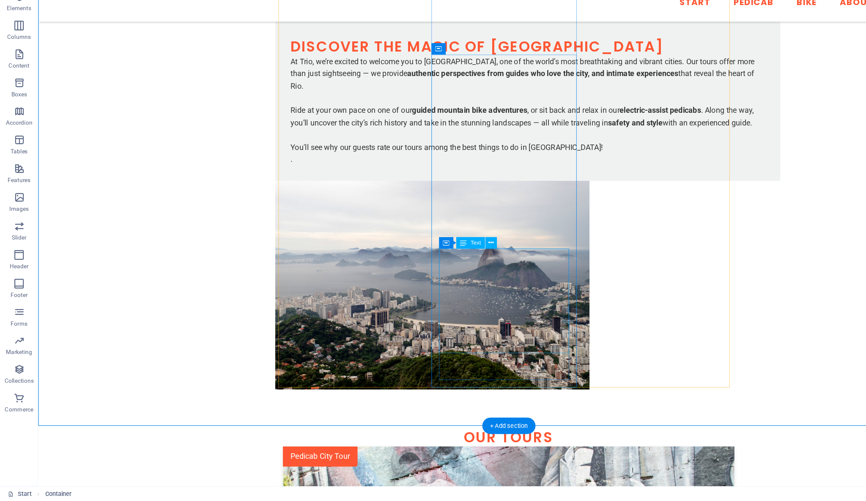
scroll to position [0, 0]
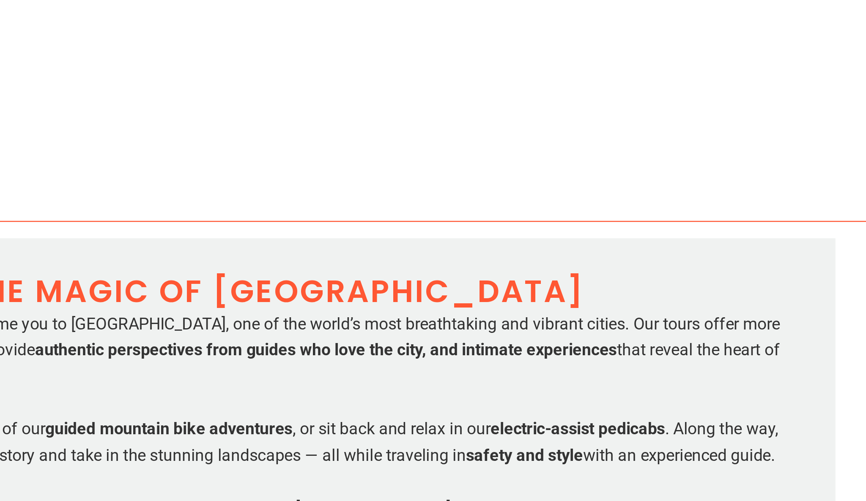
scroll to position [543, 0]
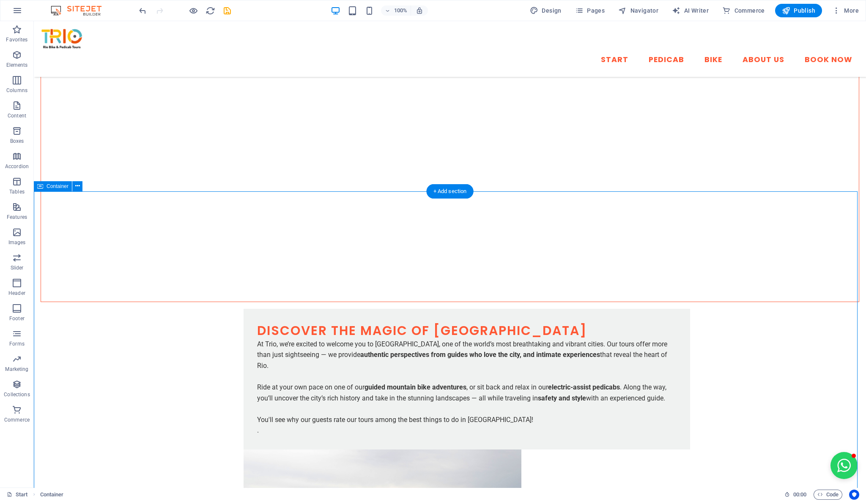
click at [17, 60] on span "Elements" at bounding box center [17, 60] width 34 height 20
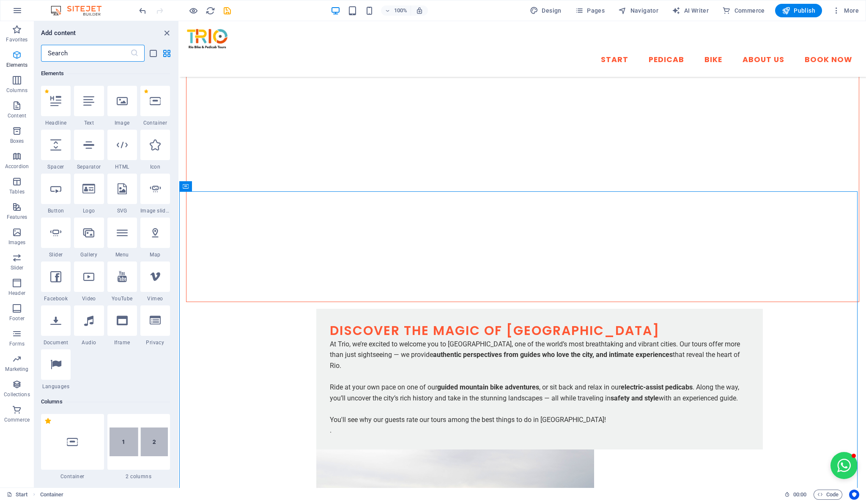
scroll to position [90, 0]
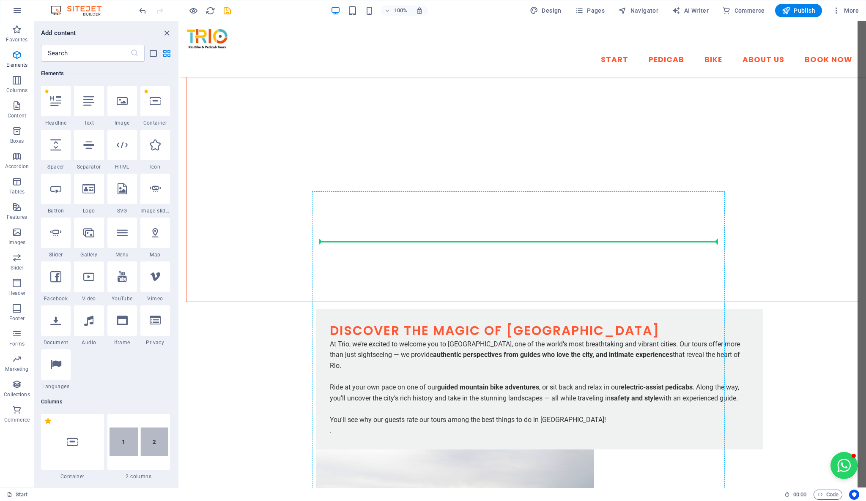
select select "px"
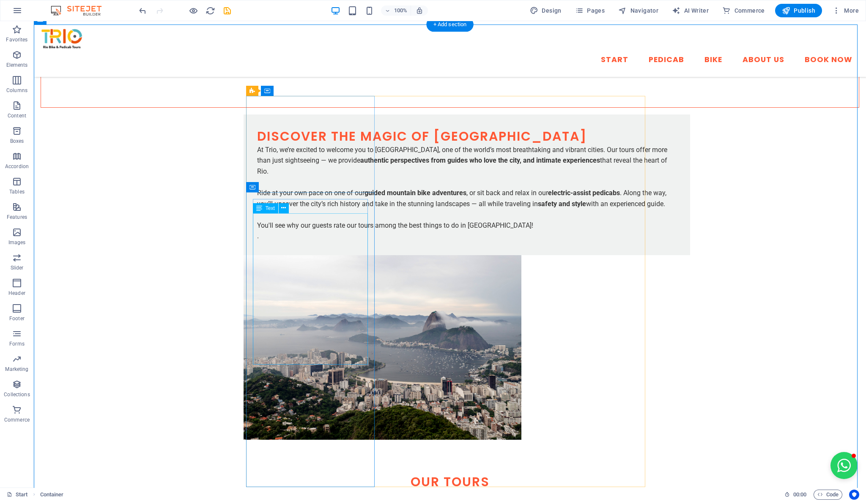
scroll to position [825, 0]
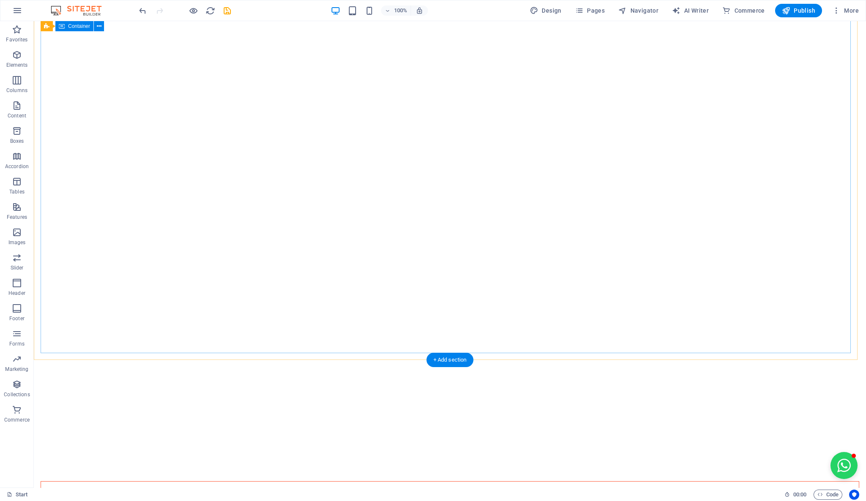
scroll to position [0, 0]
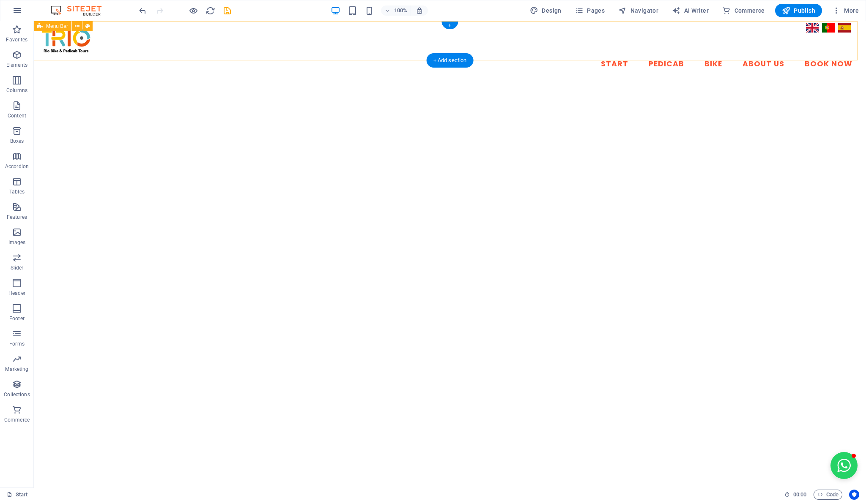
click at [352, 53] on div "Start Pedicab Bike About Us Book Now" at bounding box center [450, 51] width 832 height 60
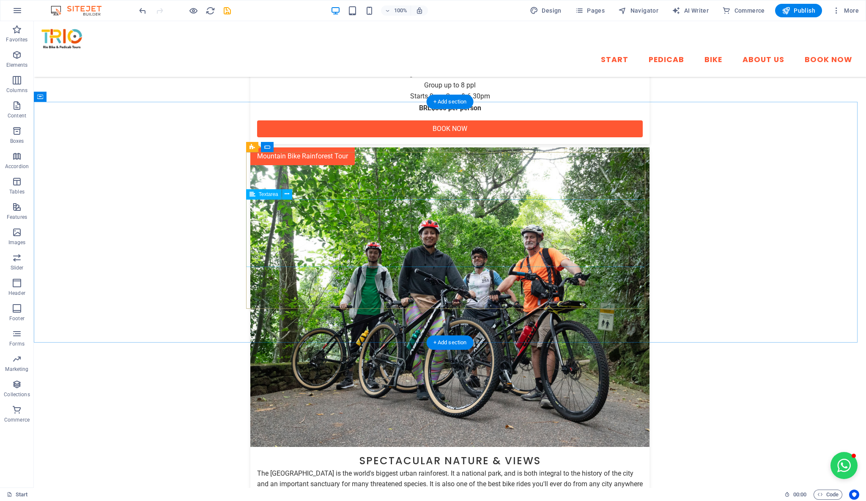
scroll to position [1594, 0]
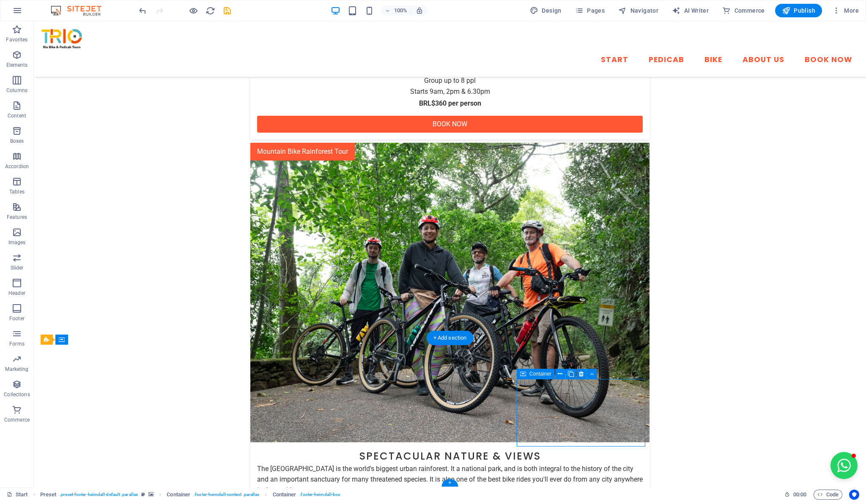
drag, startPoint x: 524, startPoint y: 443, endPoint x: 376, endPoint y: 443, distance: 147.9
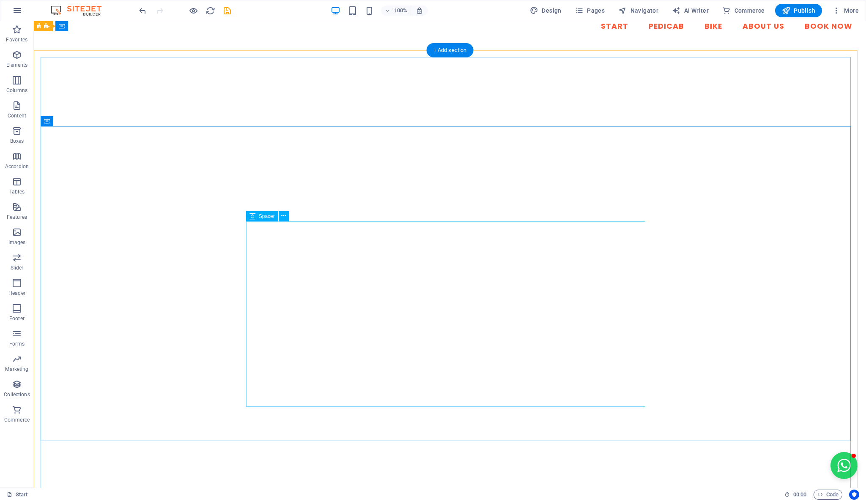
scroll to position [0, 0]
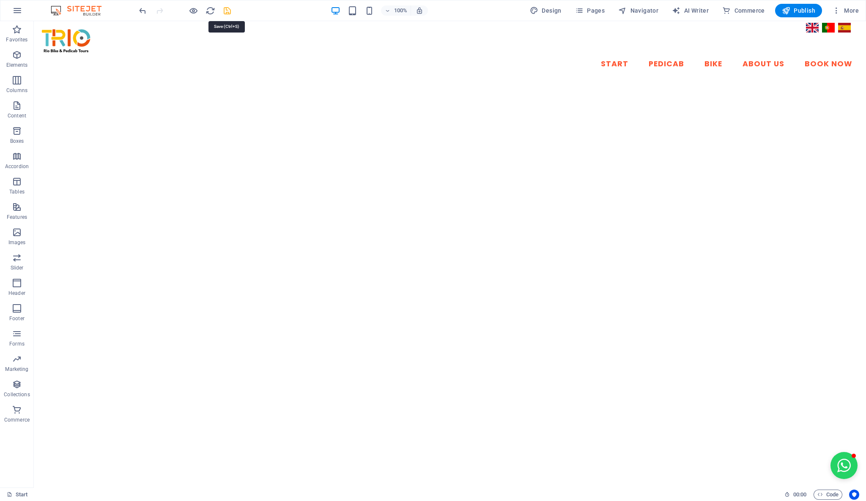
click at [227, 14] on icon "save" at bounding box center [227, 11] width 10 height 10
click at [795, 10] on span "Publish" at bounding box center [797, 10] width 33 height 8
